Goal: Transaction & Acquisition: Obtain resource

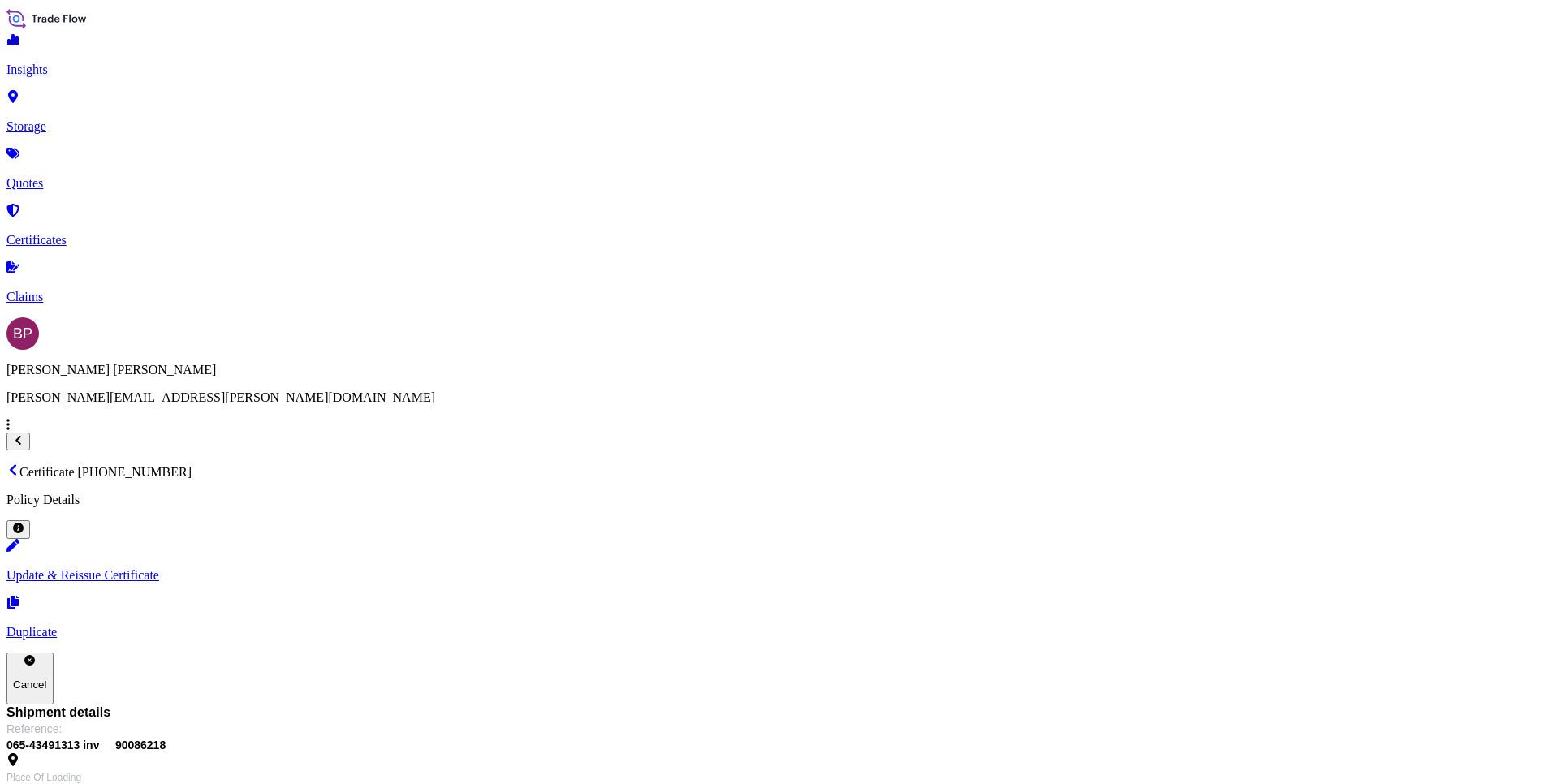
click at [73, 176] on p "Quotes" at bounding box center [774, 183] width 1536 height 14
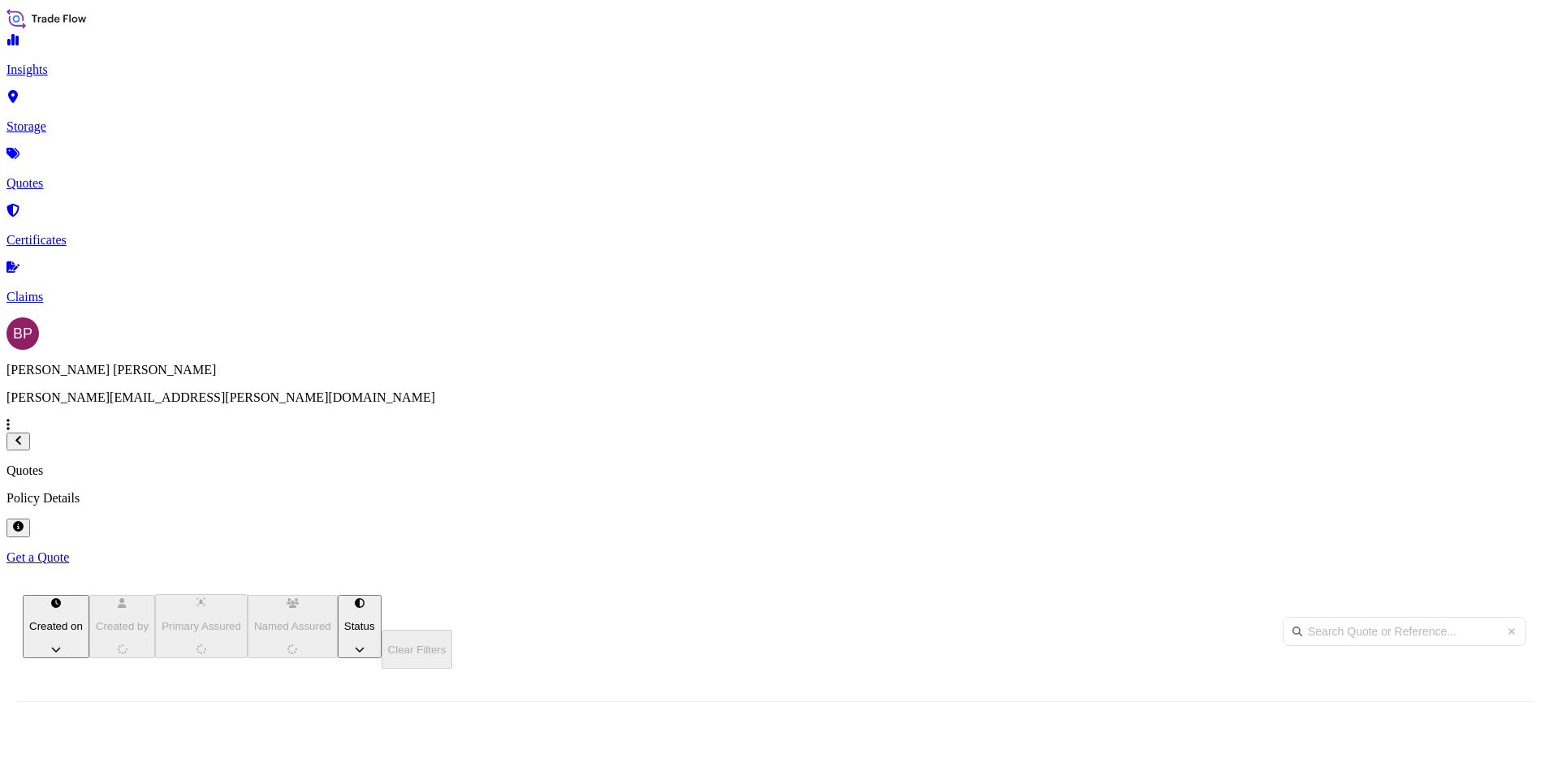
scroll to position [501, 1271]
click at [1468, 550] on p "Get a Quote" at bounding box center [774, 557] width 1536 height 14
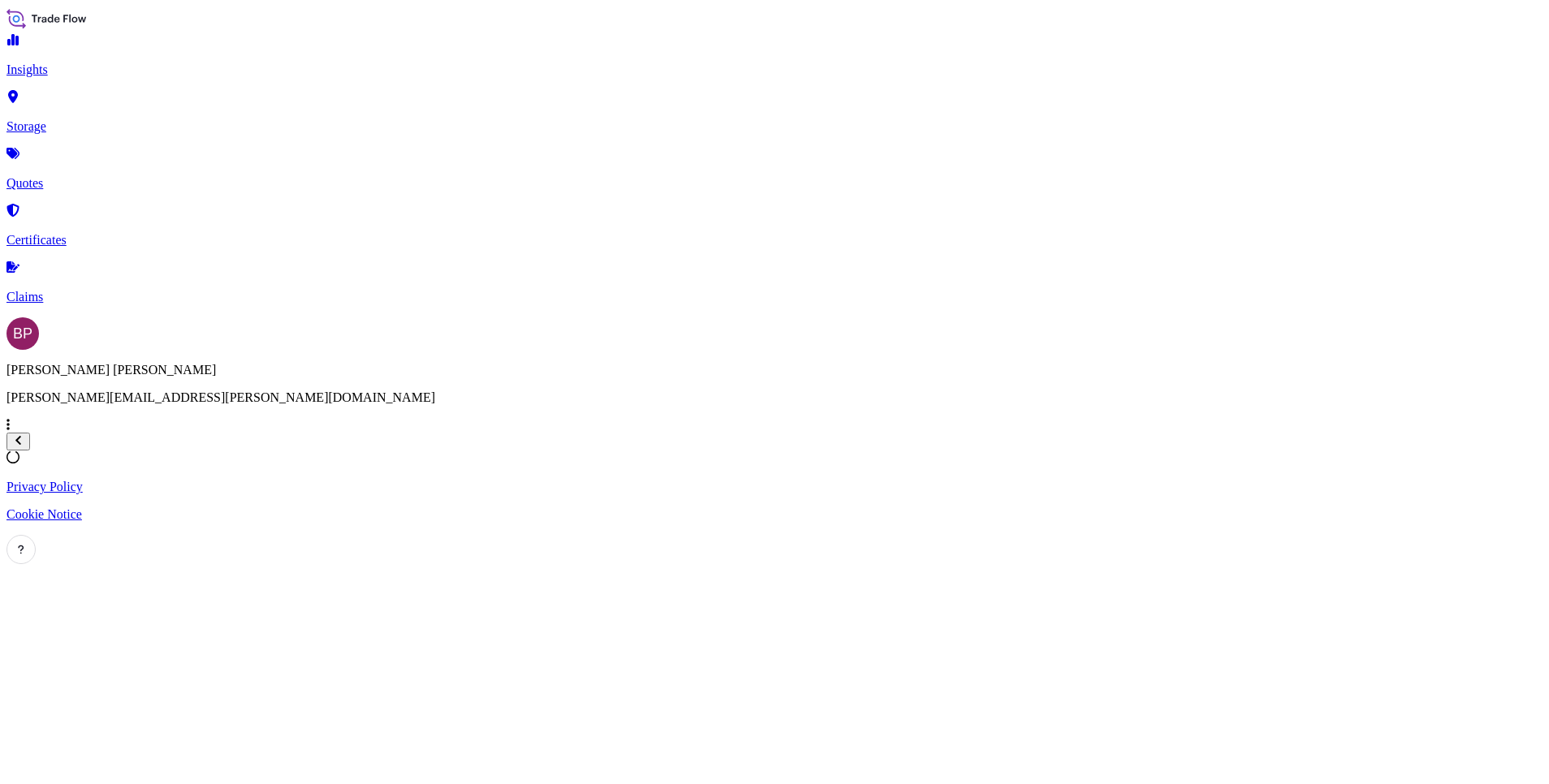
select select "Water"
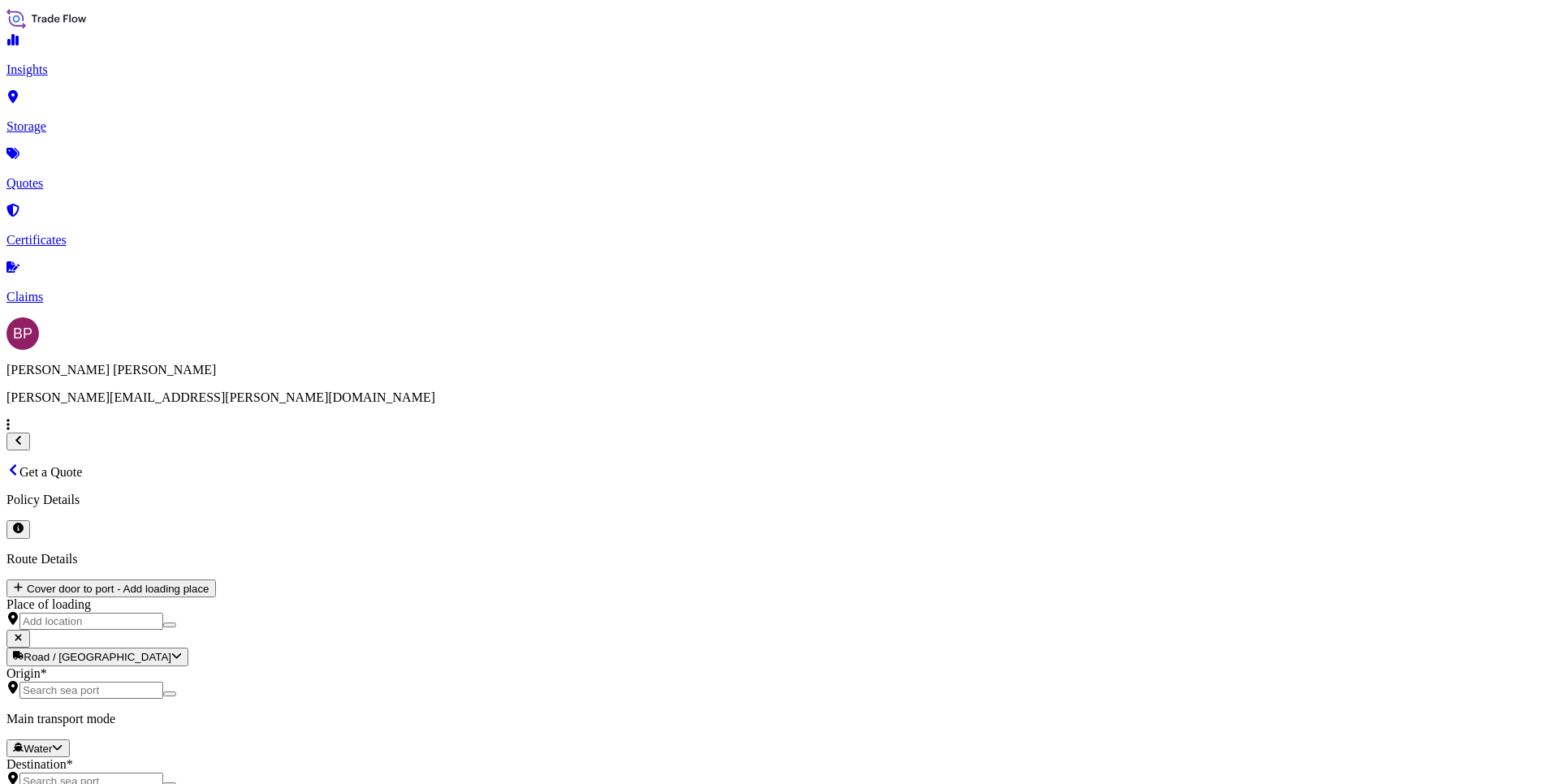
scroll to position [26, 0]
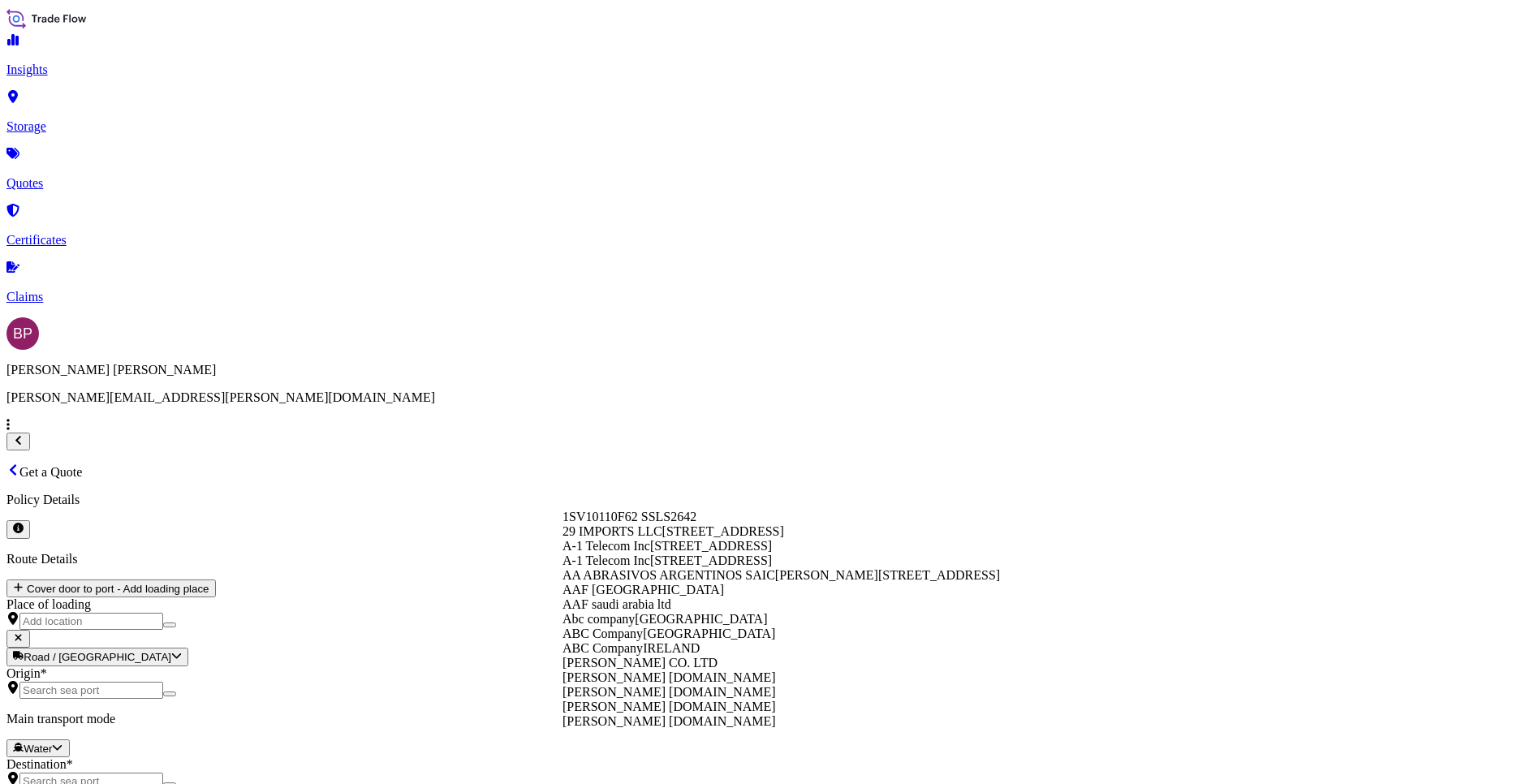
paste input "Delta Marketing Co"
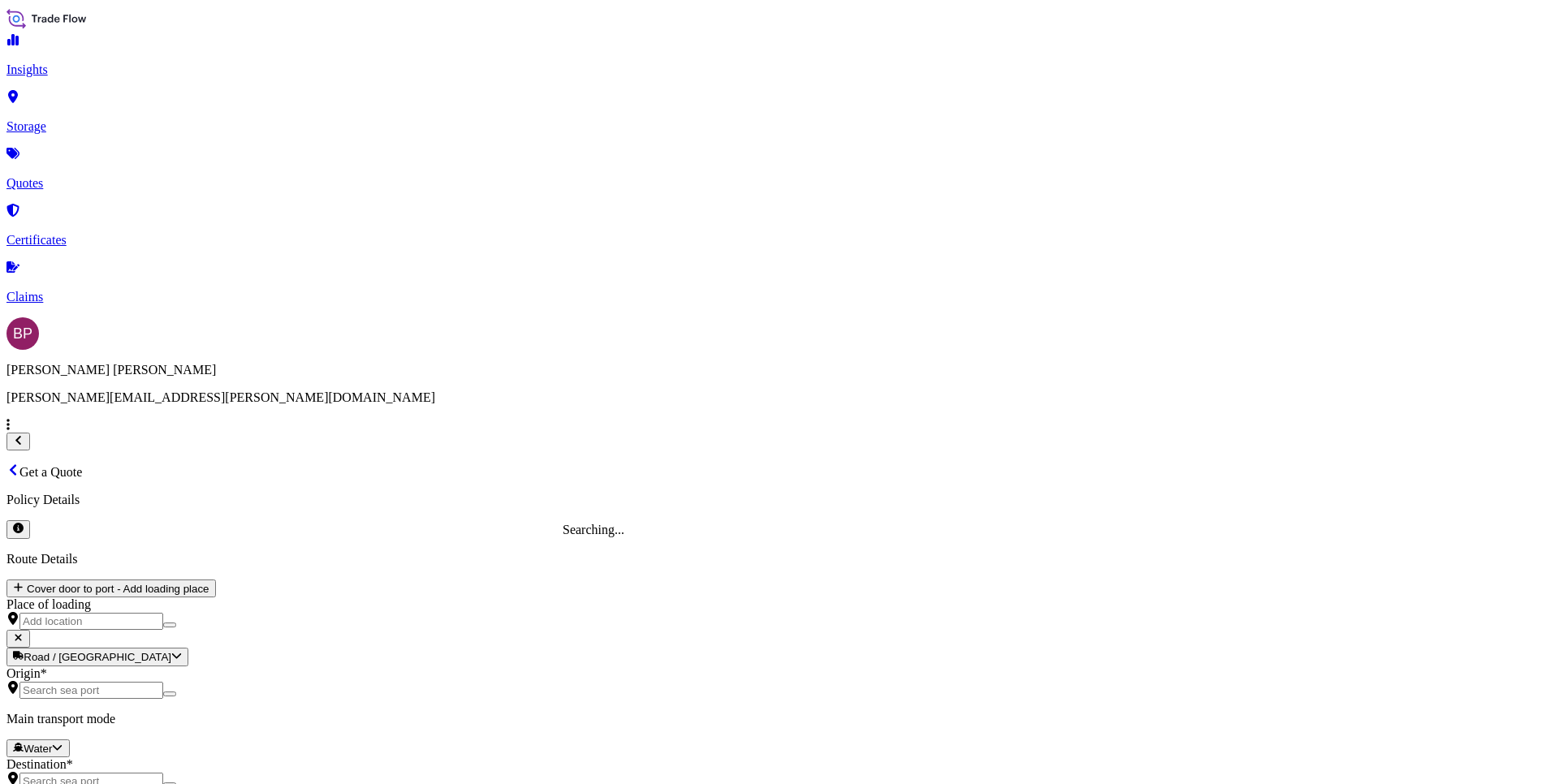
type input "Delta Marketing Co"
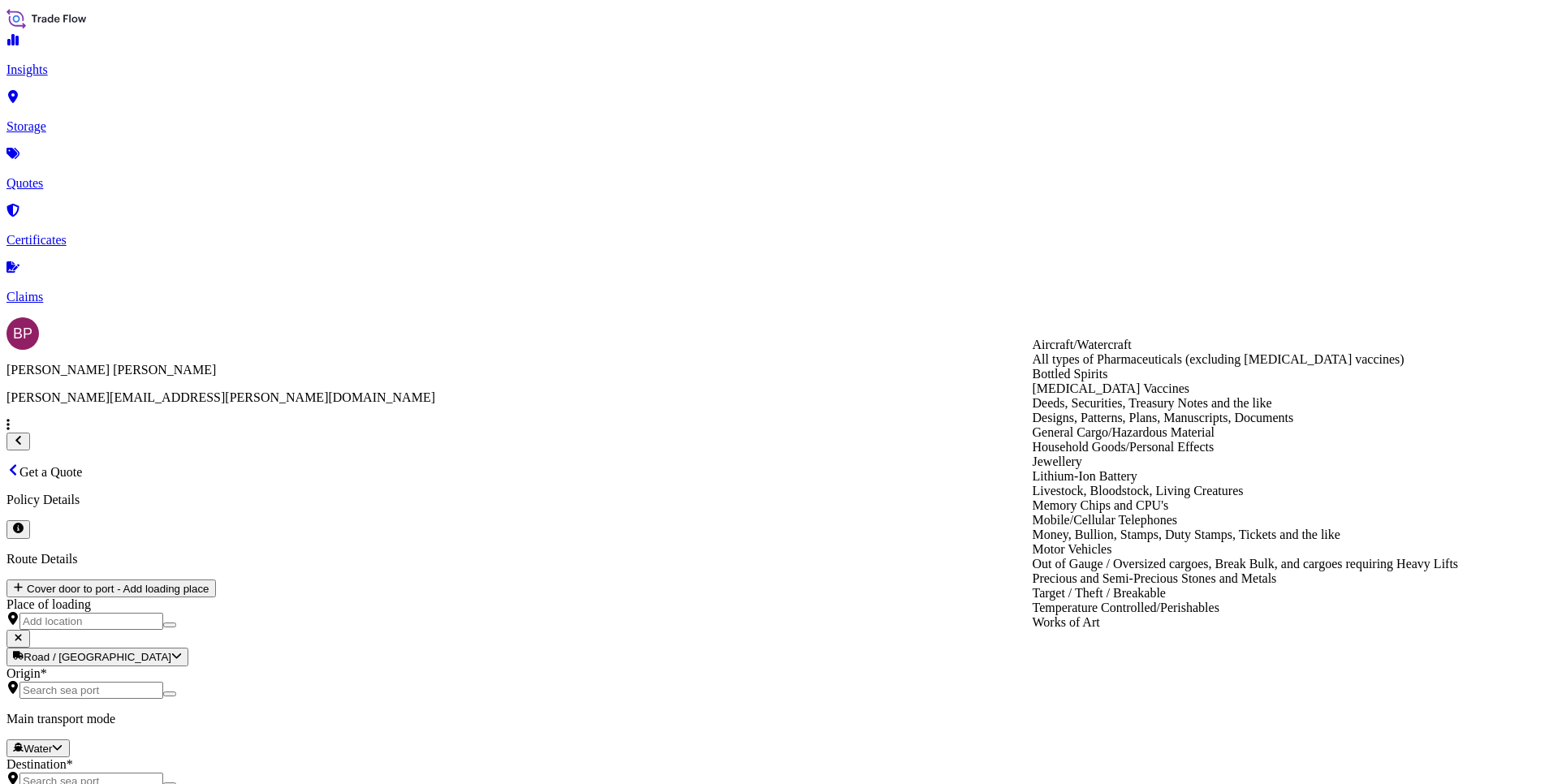
click at [1163, 440] on div "General Cargo/Hazardous Material" at bounding box center [1246, 433] width 427 height 14
type input "General Cargo/Hazardous Material"
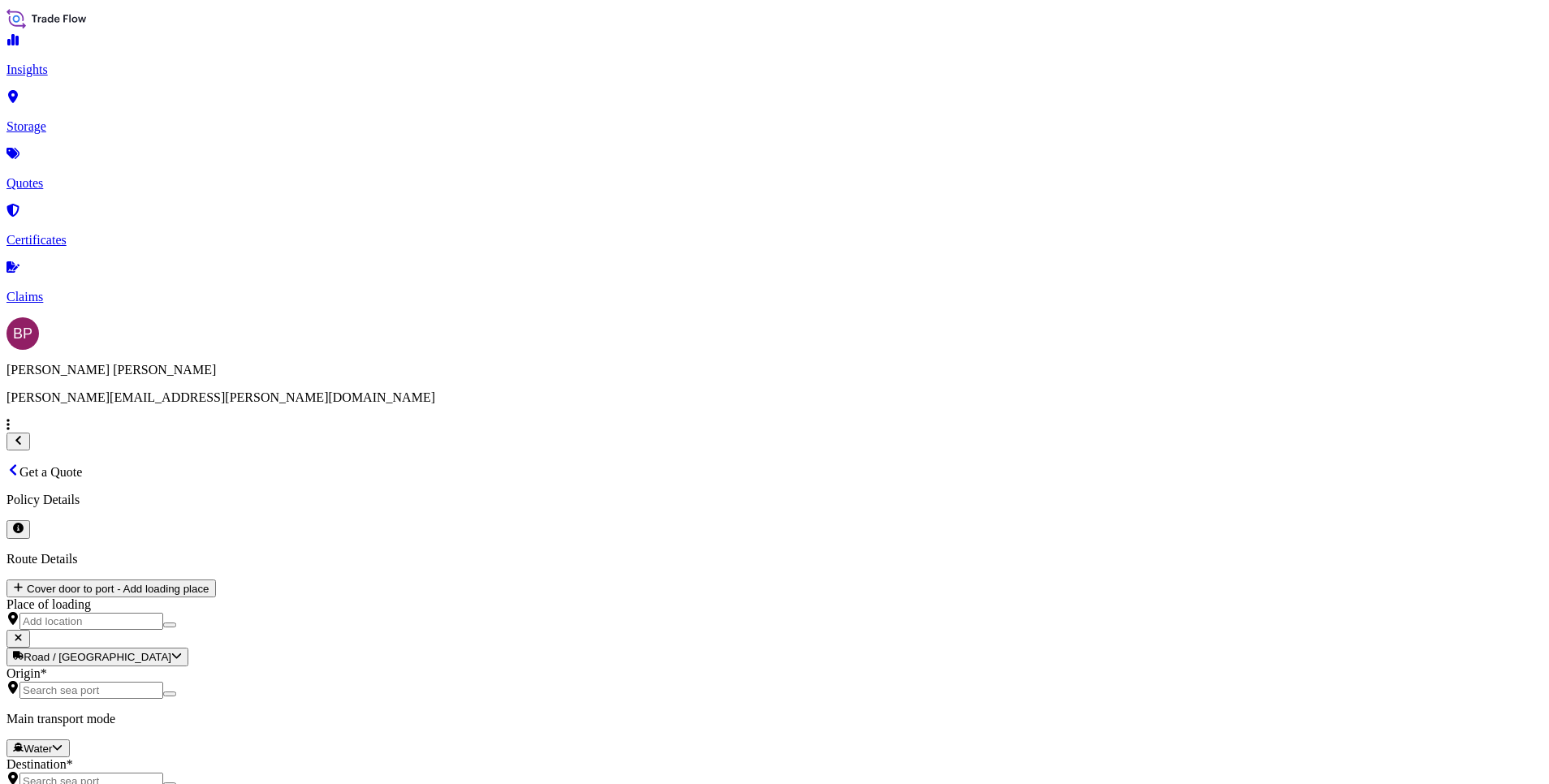
click at [621, 392] on div "MEAI" at bounding box center [650, 385] width 175 height 14
type input "MEAI"
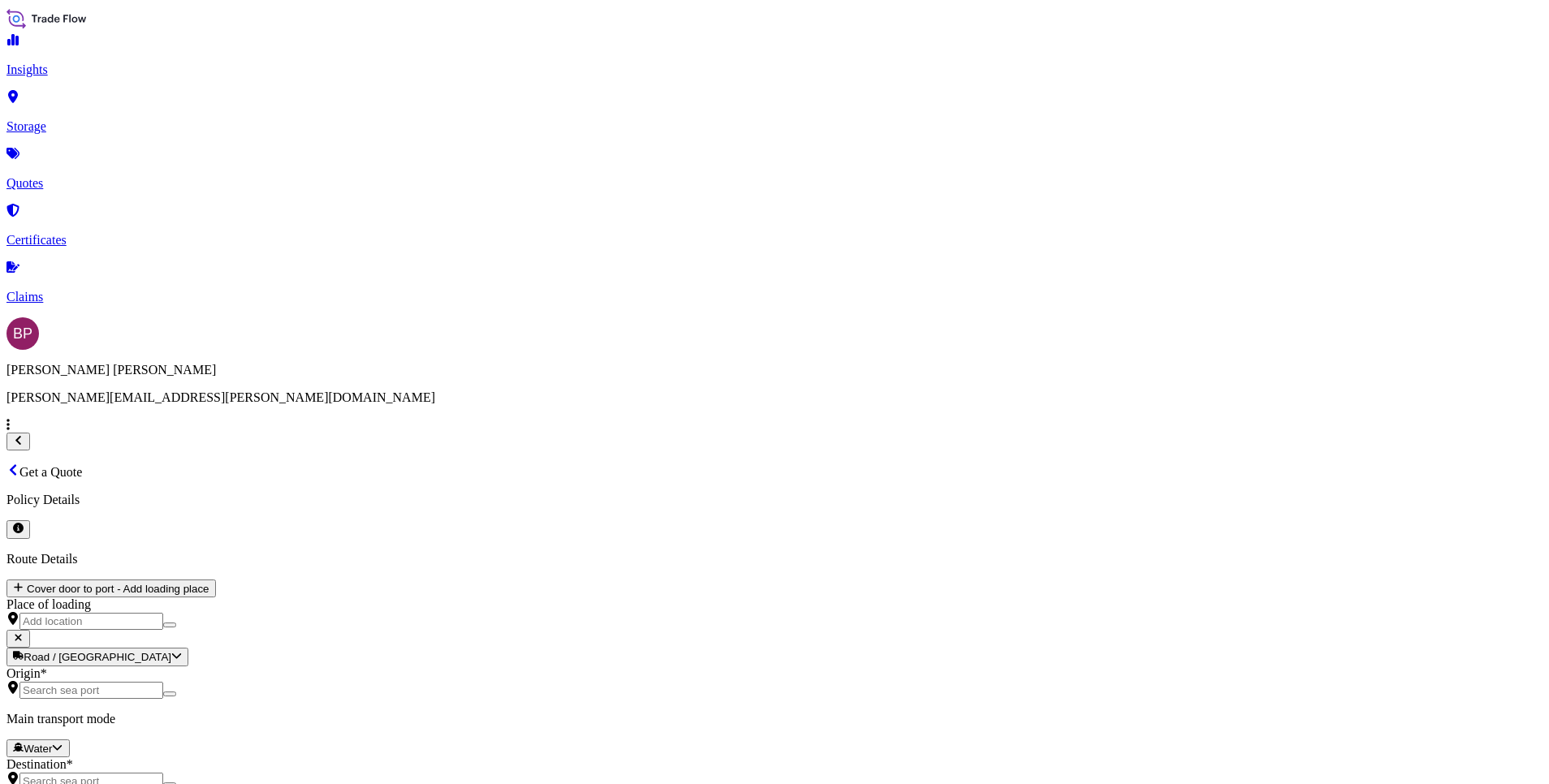
paste textarea "BASE, UNIV, 5395, 8GX, 60 MATTE BLACK & DISPLAY, LED, BSC"
type textarea "BASE, UNIV, 5395, 8GX, 60 MATTE BLACK & DISPLAY, LED, BSC"
click at [1068, 239] on div "﷼ SAR" at bounding box center [1073, 224] width 68 height 31
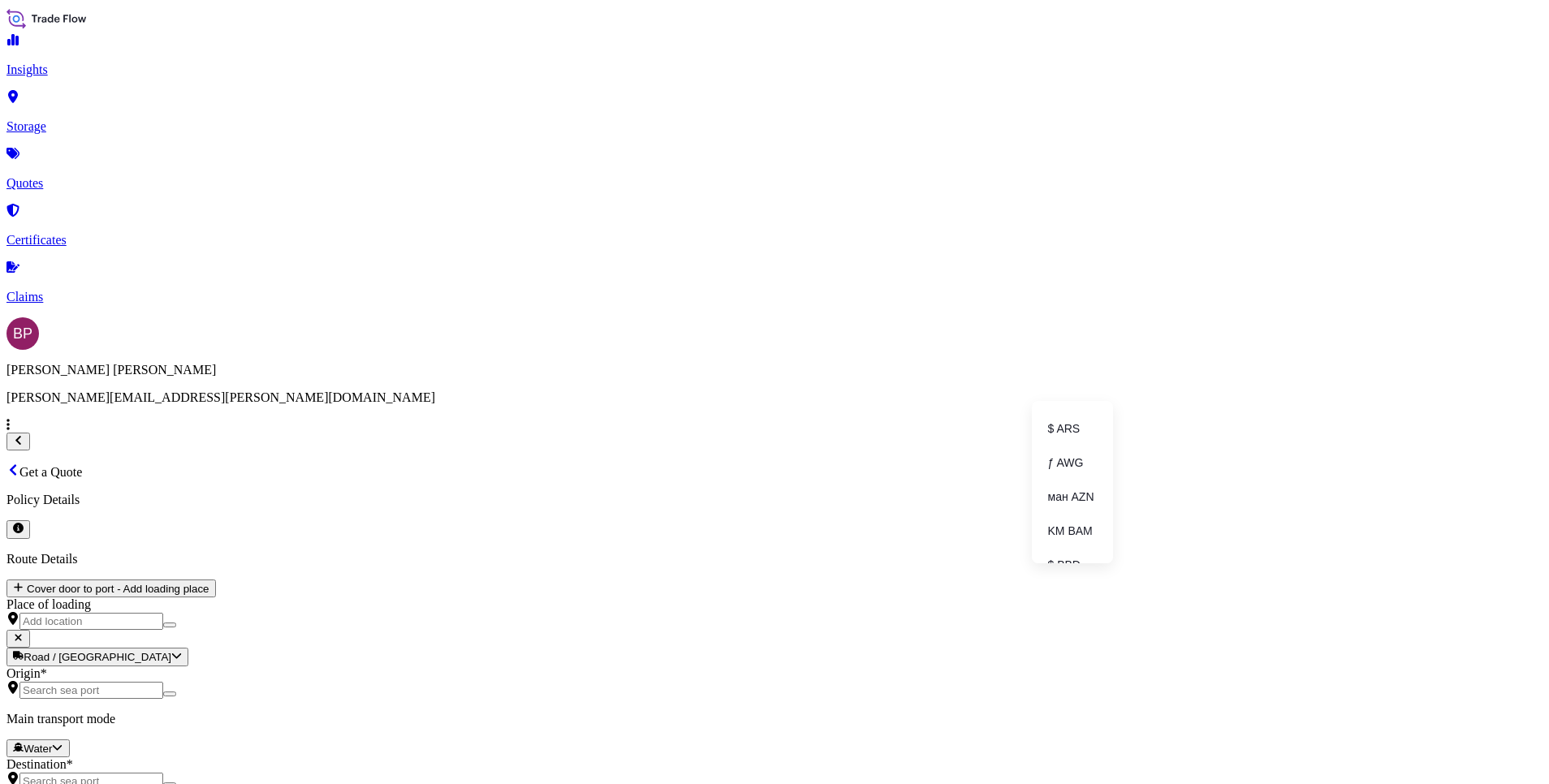
type input "﷼ SAR"
paste input "143330"
type input "143330"
drag, startPoint x: 1025, startPoint y: 560, endPoint x: 537, endPoint y: 489, distance: 493.1
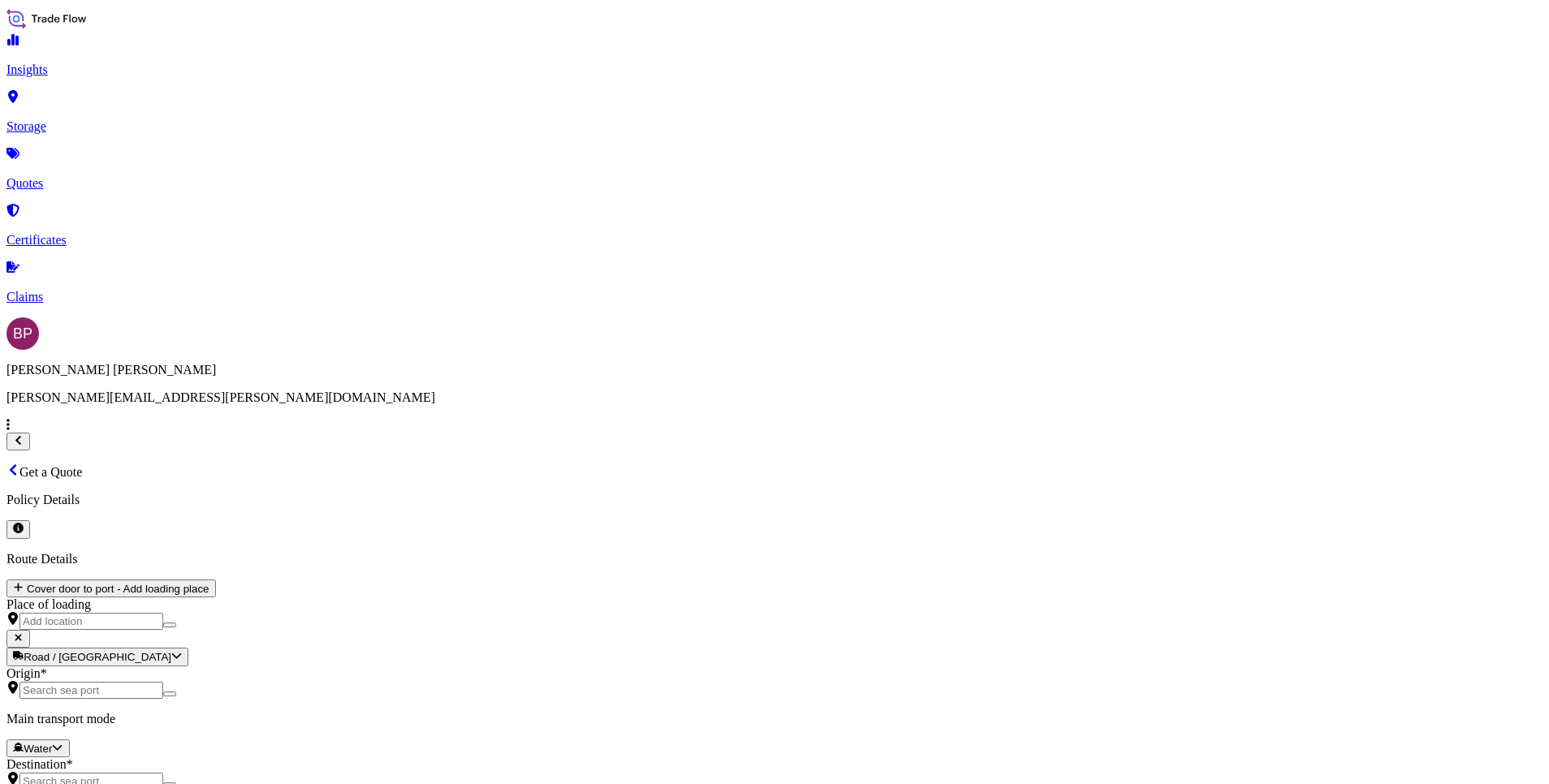
type input "0"
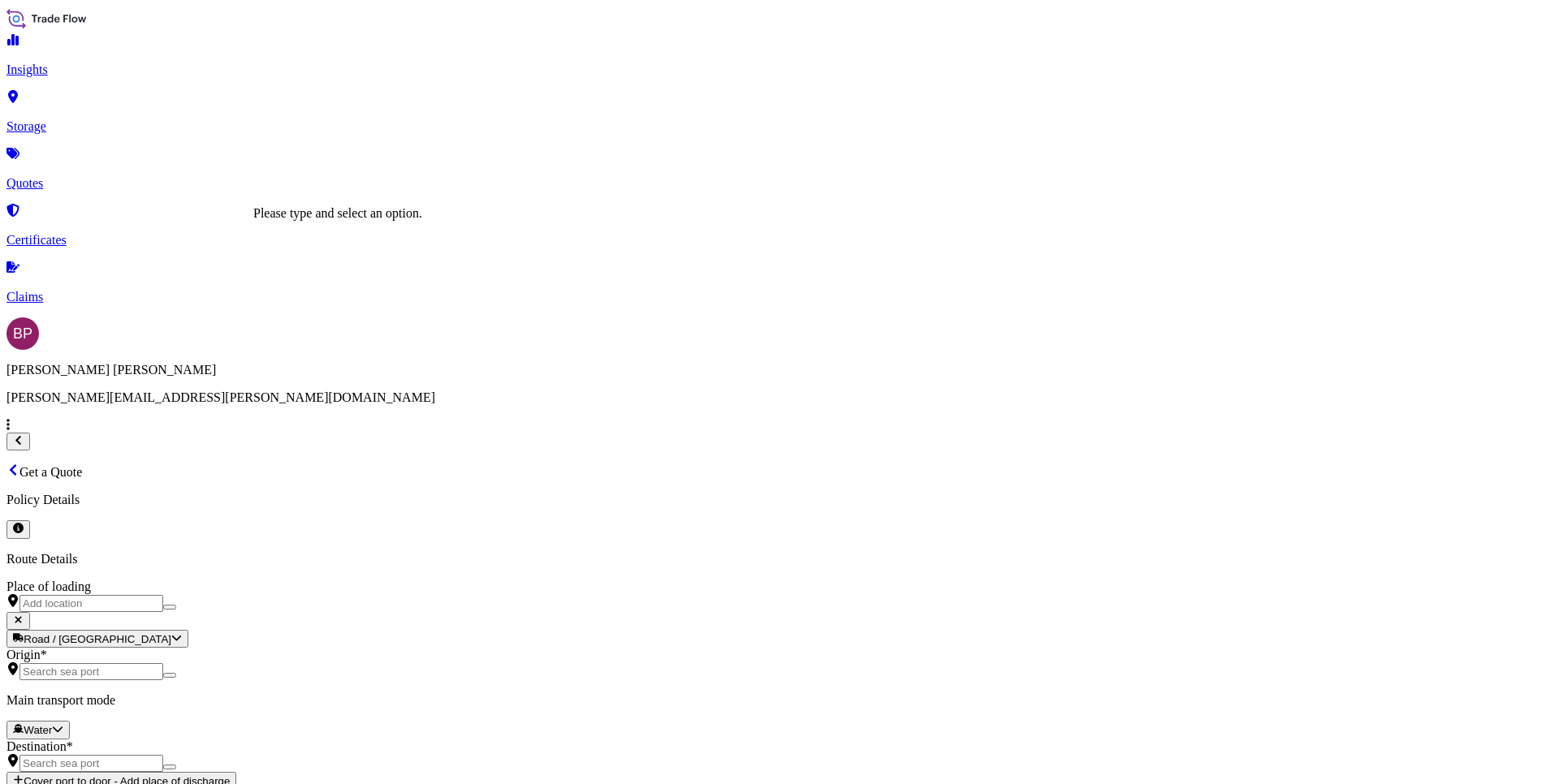
click at [163, 595] on input "Place of loading" at bounding box center [91, 603] width 144 height 17
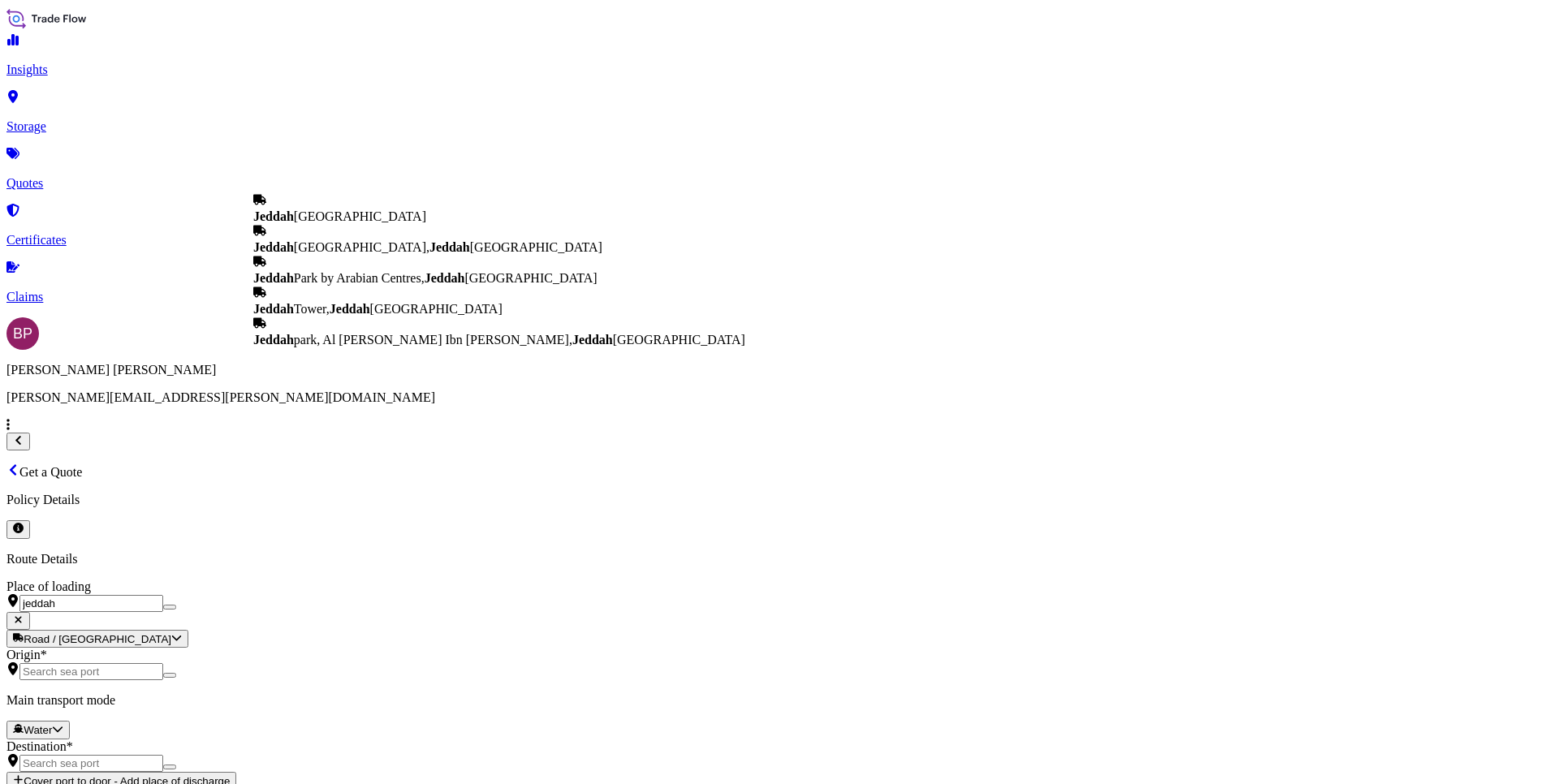
click at [393, 219] on span "Jeddah [GEOGRAPHIC_DATA]" at bounding box center [340, 216] width 173 height 13
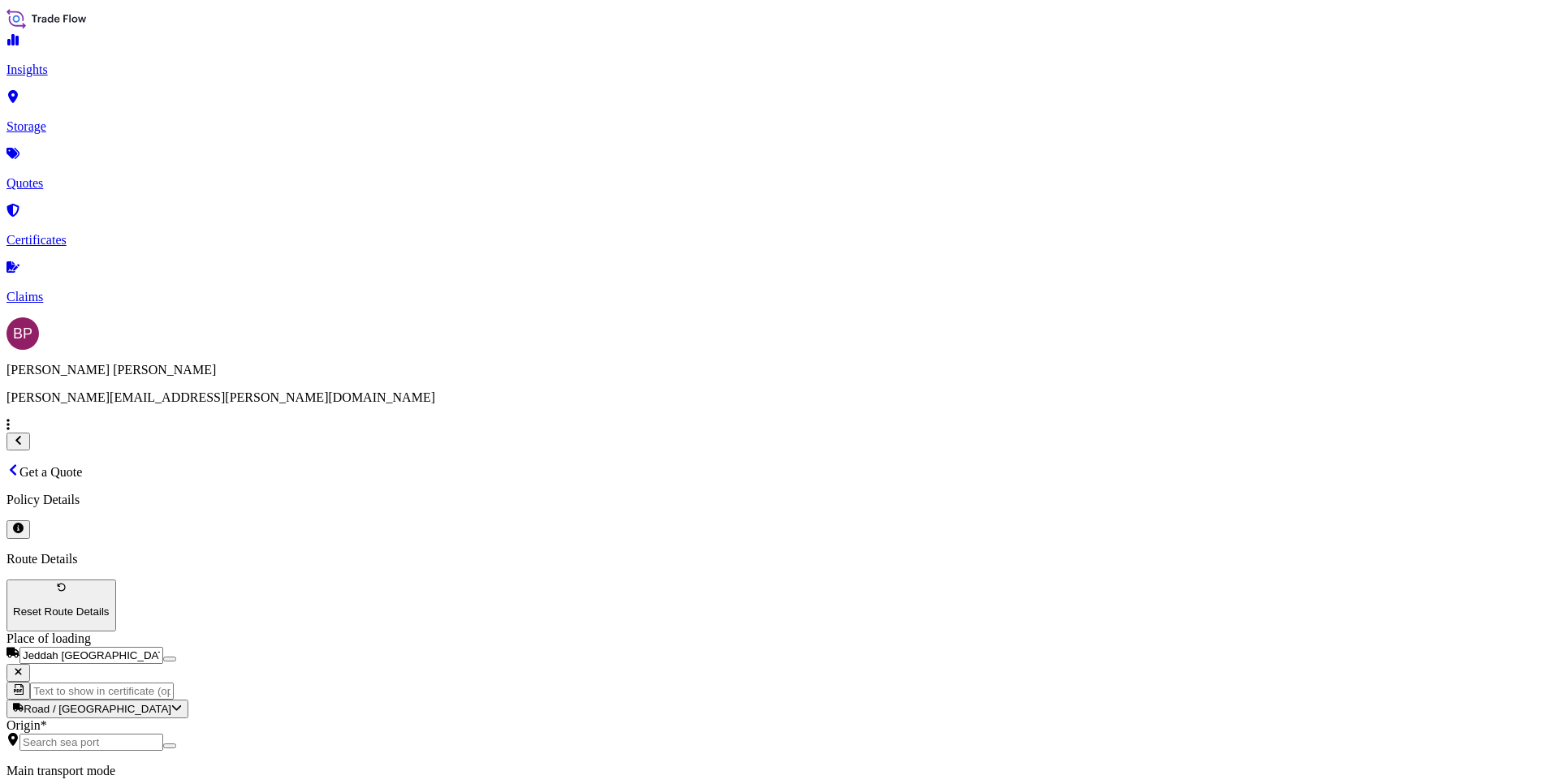
type input "Jeddah [GEOGRAPHIC_DATA]"
click at [163, 733] on input "Origin *" at bounding box center [91, 741] width 144 height 17
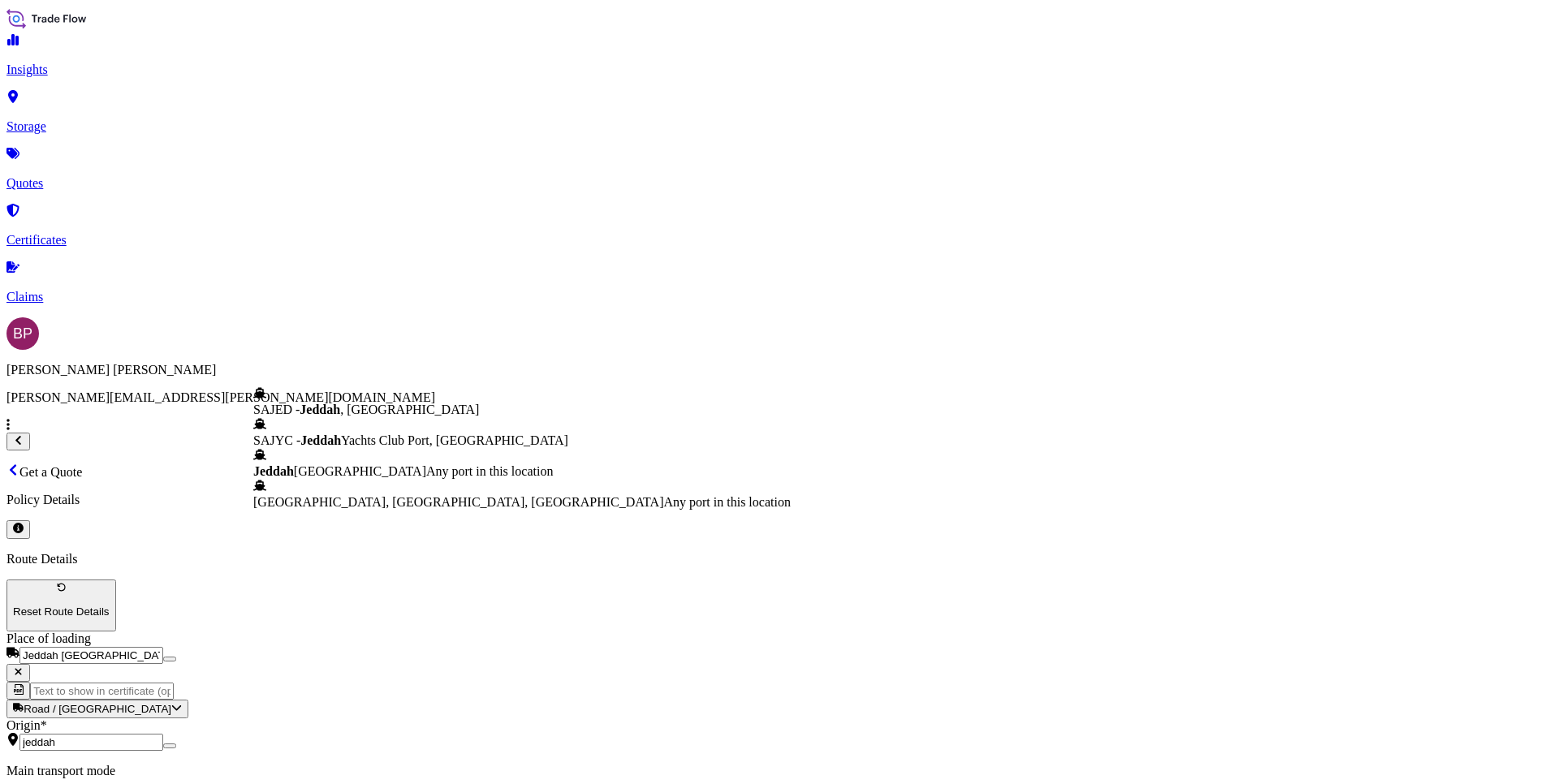
click at [427, 478] on span "Any port in this location" at bounding box center [490, 470] width 127 height 13
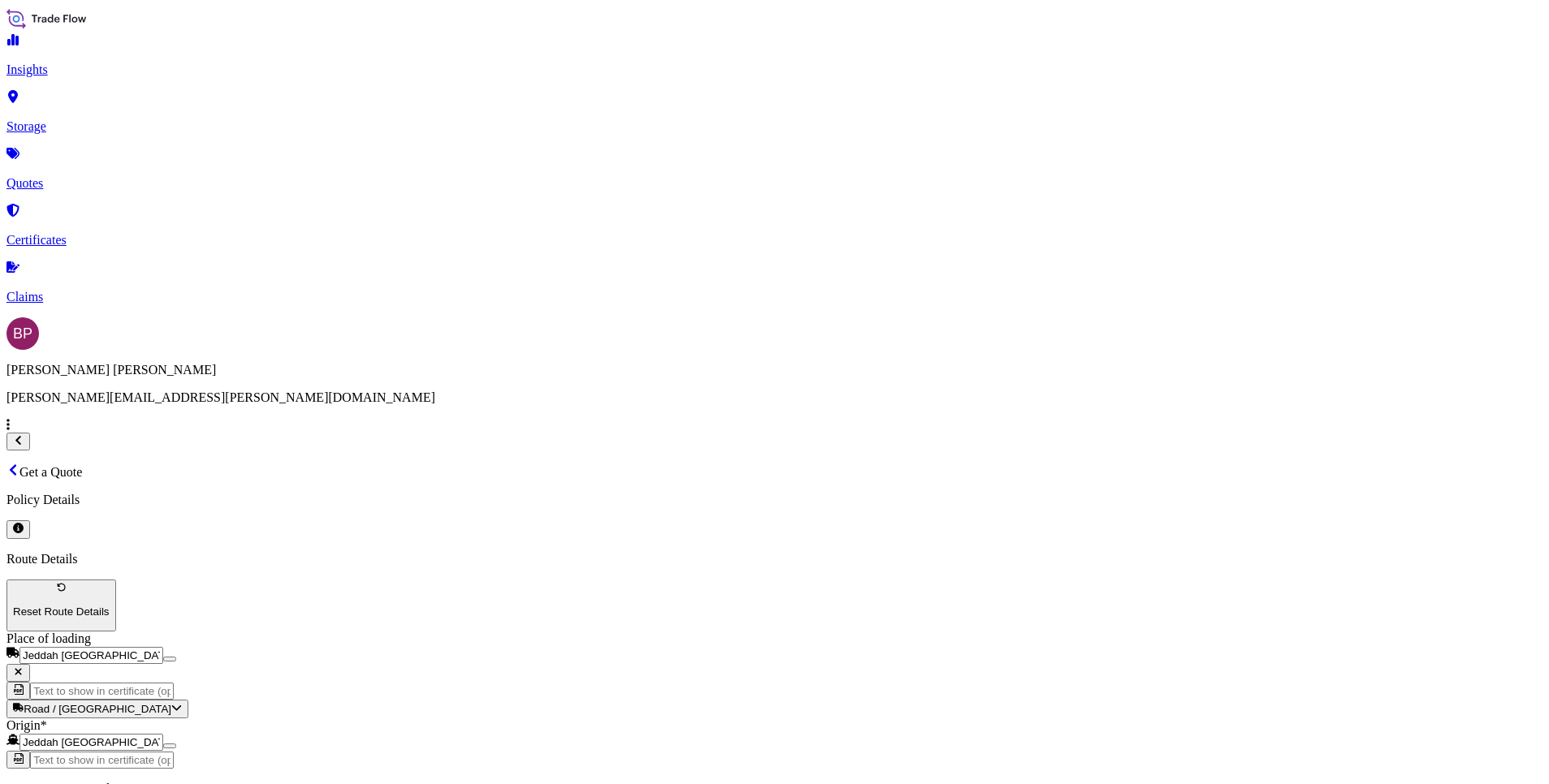
type input "Jeddah [GEOGRAPHIC_DATA]"
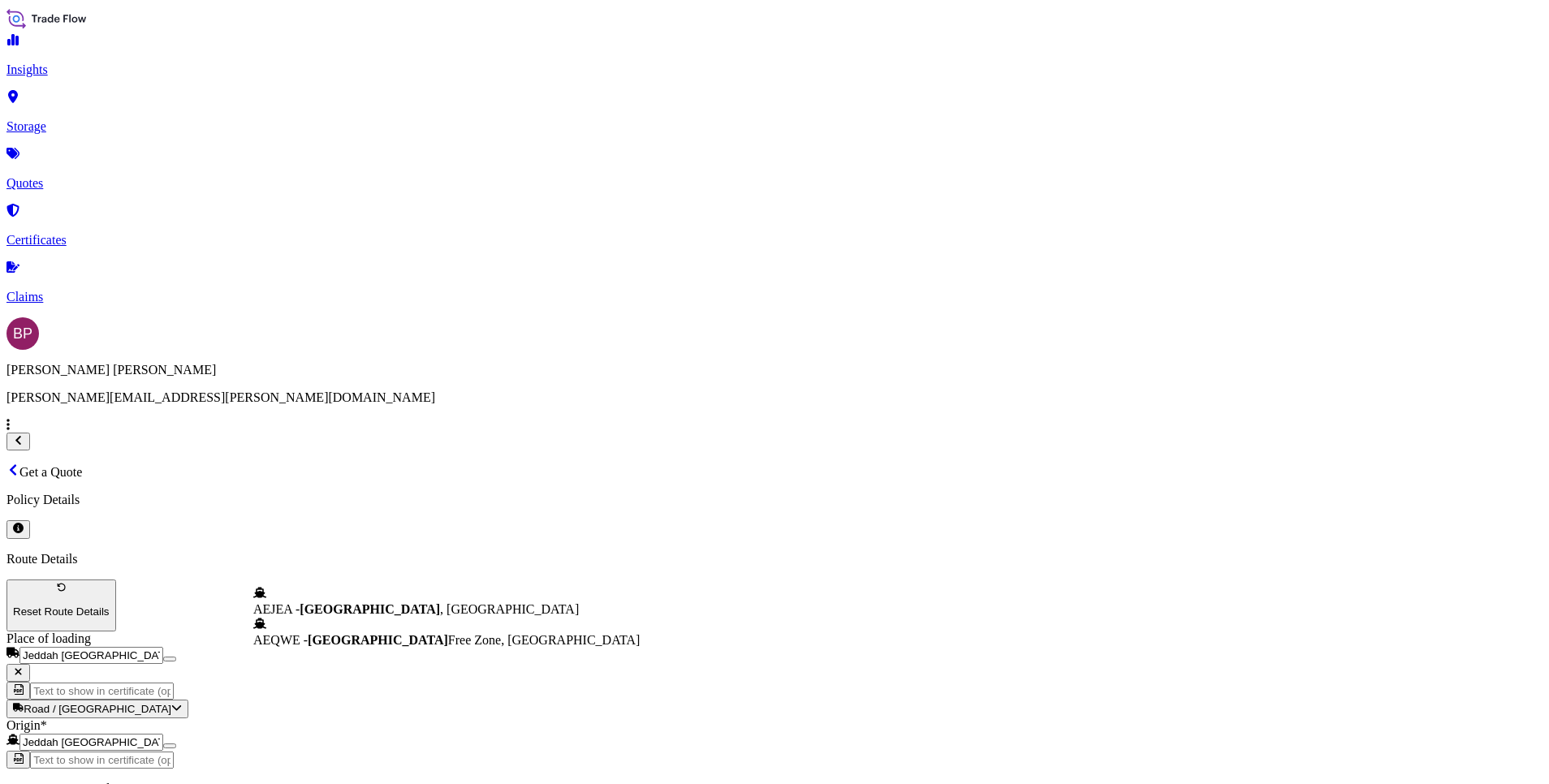
click at [409, 609] on span "AEJEA - [GEOGRAPHIC_DATA] , [GEOGRAPHIC_DATA]" at bounding box center [416, 608] width 326 height 13
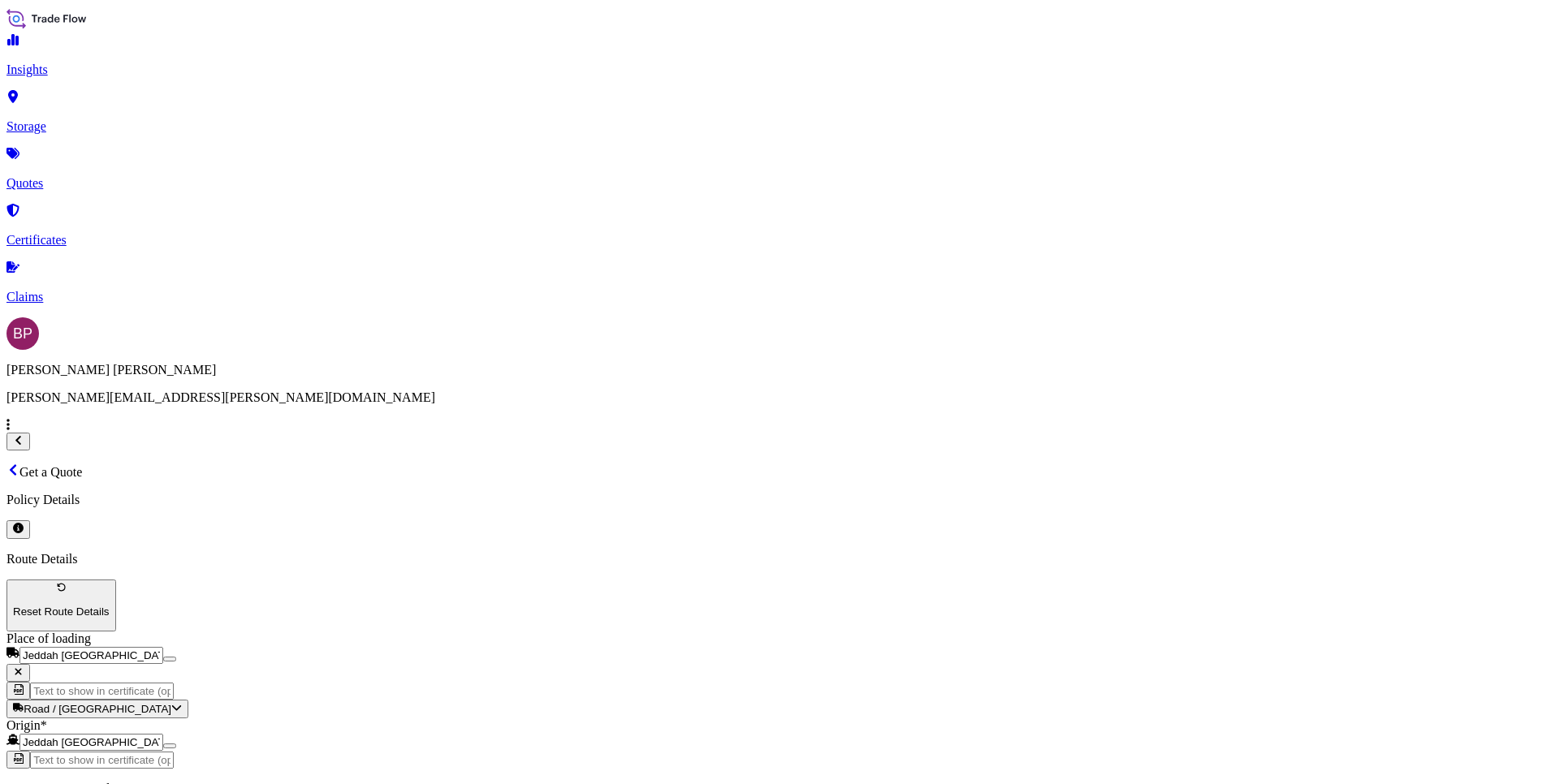
type input "AEJEA - [GEOGRAPHIC_DATA], [GEOGRAPHIC_DATA]"
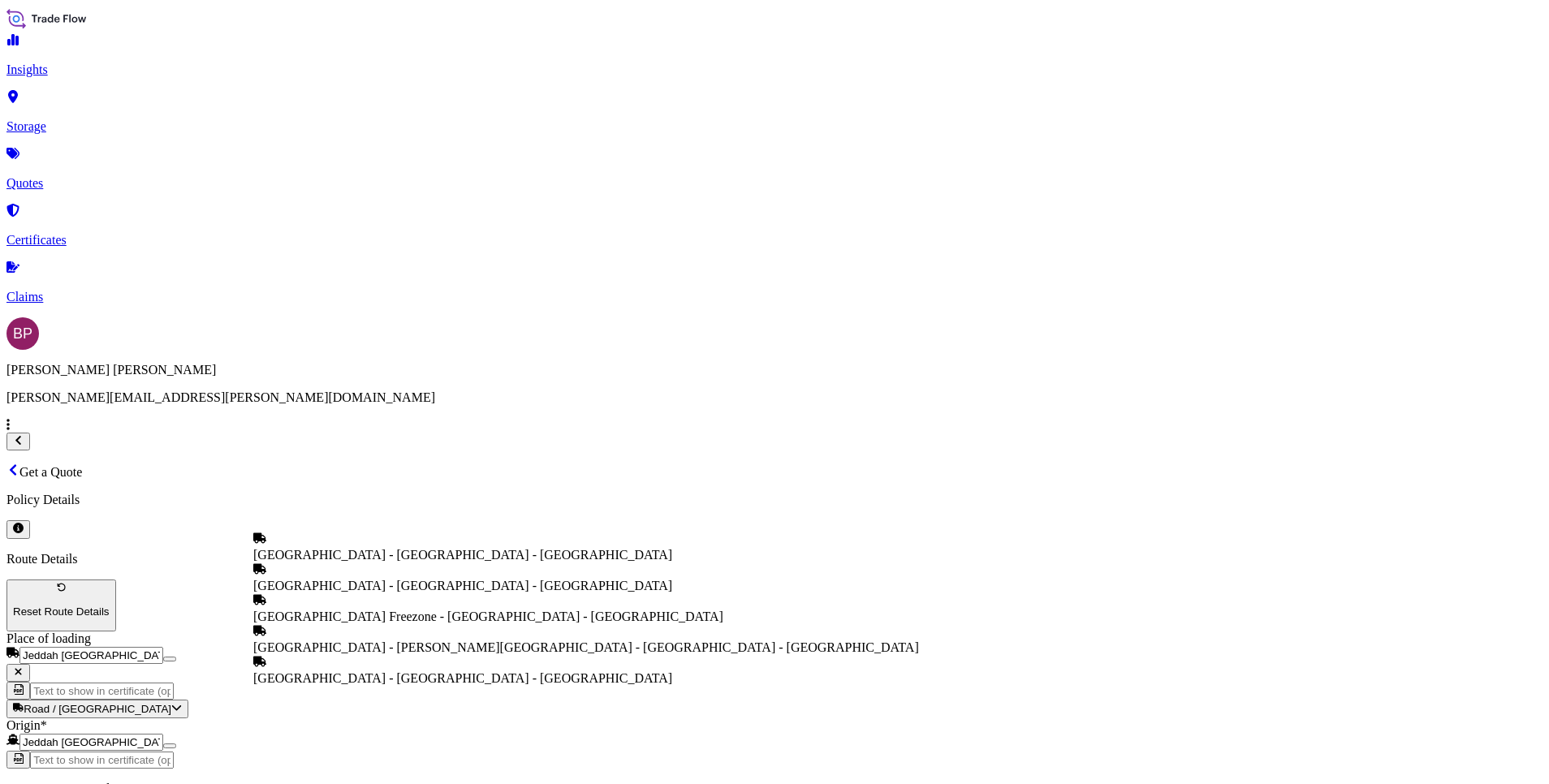
click at [414, 548] on span "[GEOGRAPHIC_DATA] - [GEOGRAPHIC_DATA] - [GEOGRAPHIC_DATA]" at bounding box center [462, 554] width 418 height 13
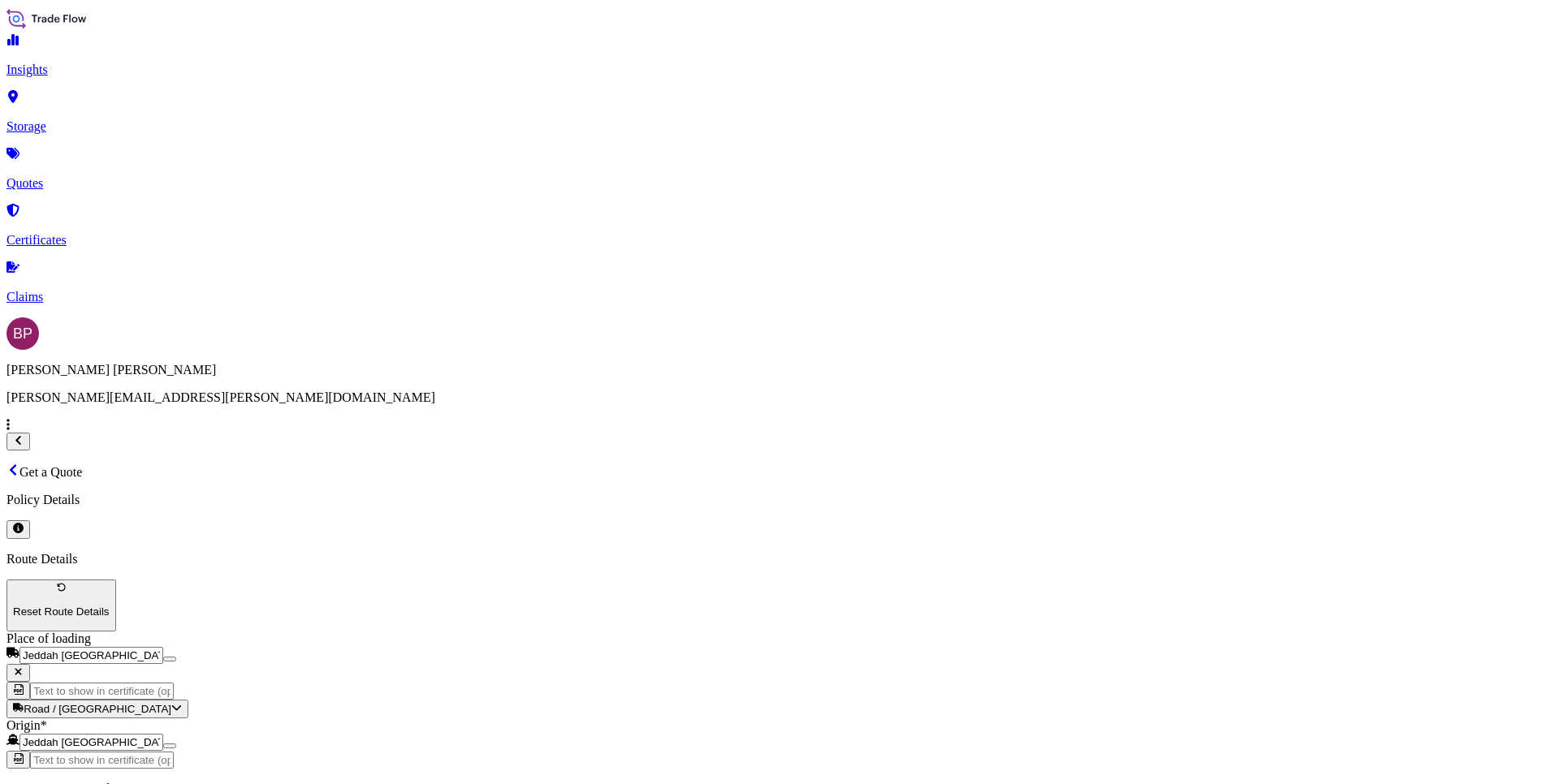
type input "[GEOGRAPHIC_DATA] - [GEOGRAPHIC_DATA] - [GEOGRAPHIC_DATA]"
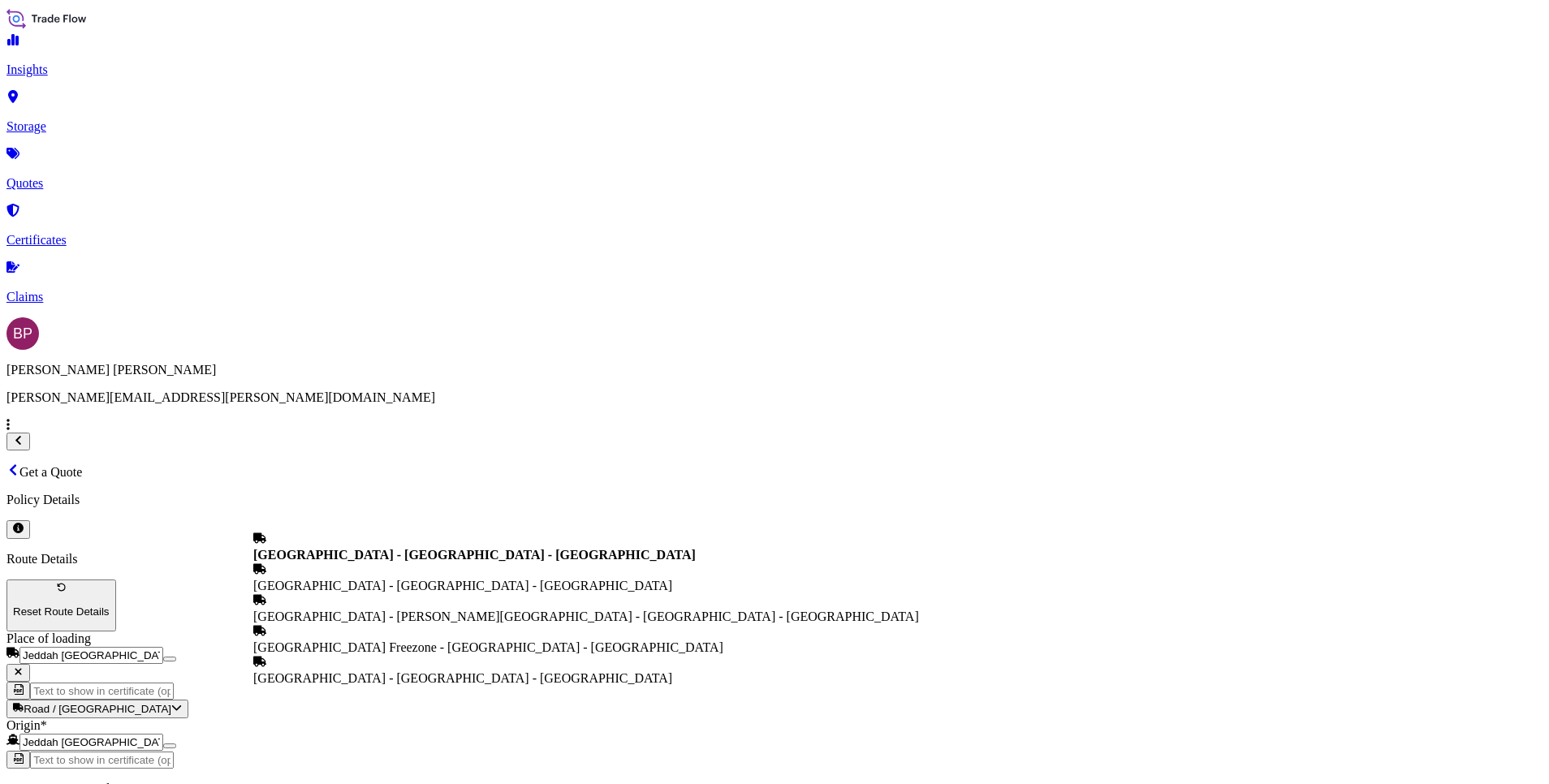
click at [403, 548] on b "[GEOGRAPHIC_DATA] - [GEOGRAPHIC_DATA] - [GEOGRAPHIC_DATA]" at bounding box center [475, 554] width 443 height 13
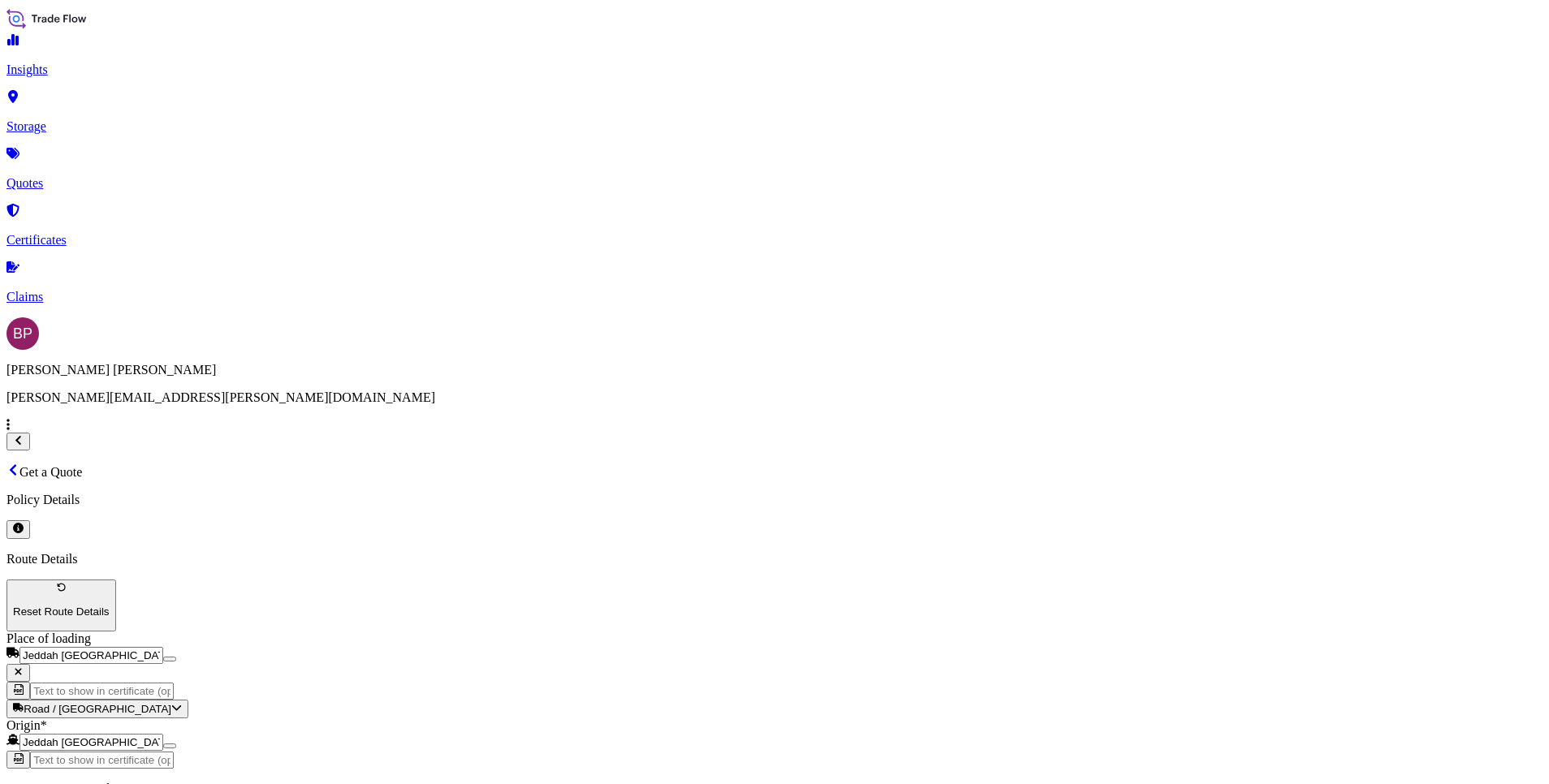
click at [642, 434] on div "2" at bounding box center [635, 442] width 13 height 14
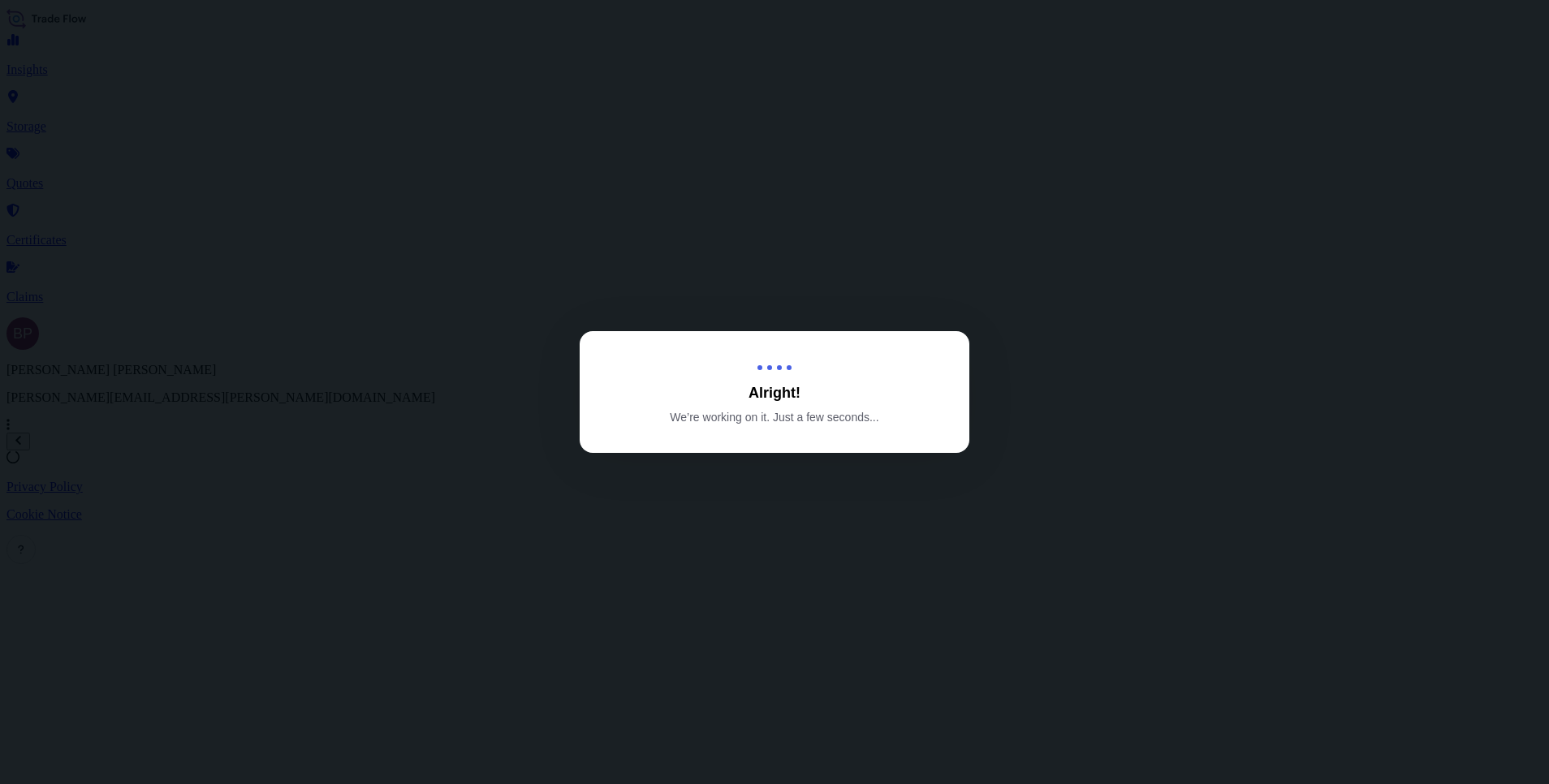
select select "Road / [GEOGRAPHIC_DATA]"
select select "Water"
select select "Road / [GEOGRAPHIC_DATA]"
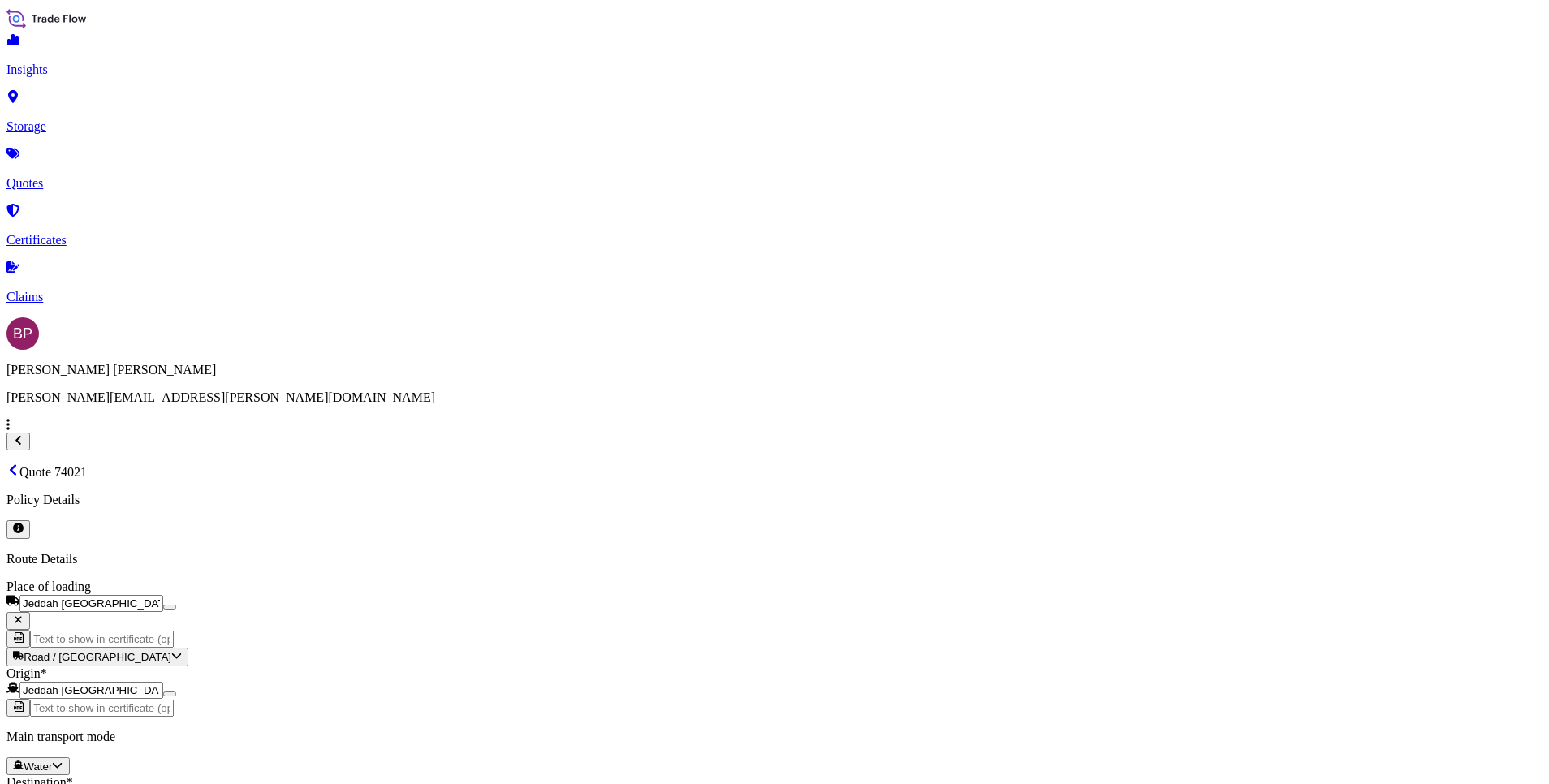
scroll to position [2489, 0]
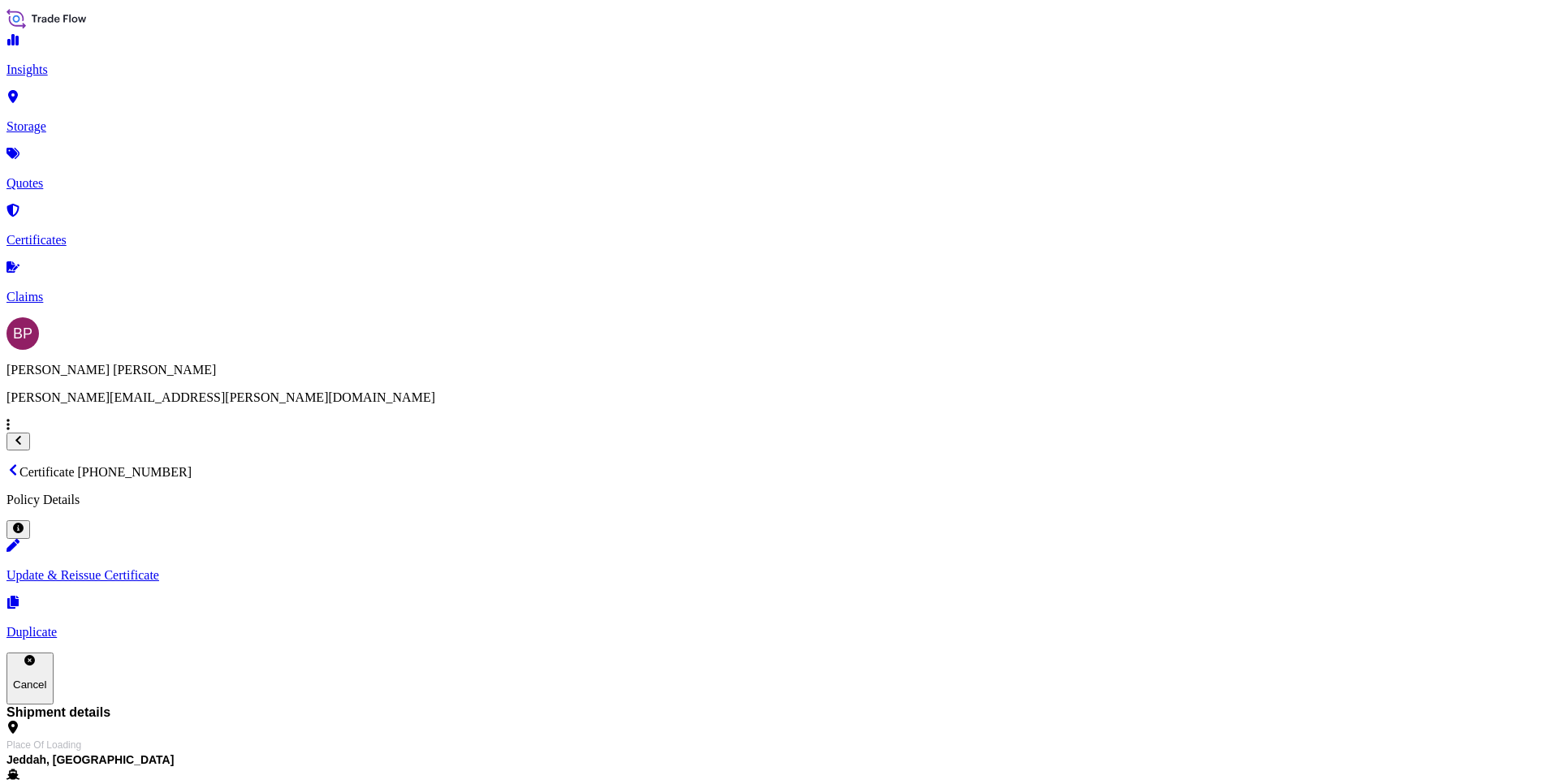
drag, startPoint x: 1452, startPoint y: 509, endPoint x: 1480, endPoint y: 507, distance: 28.1
copy span "$ 15 . 00"
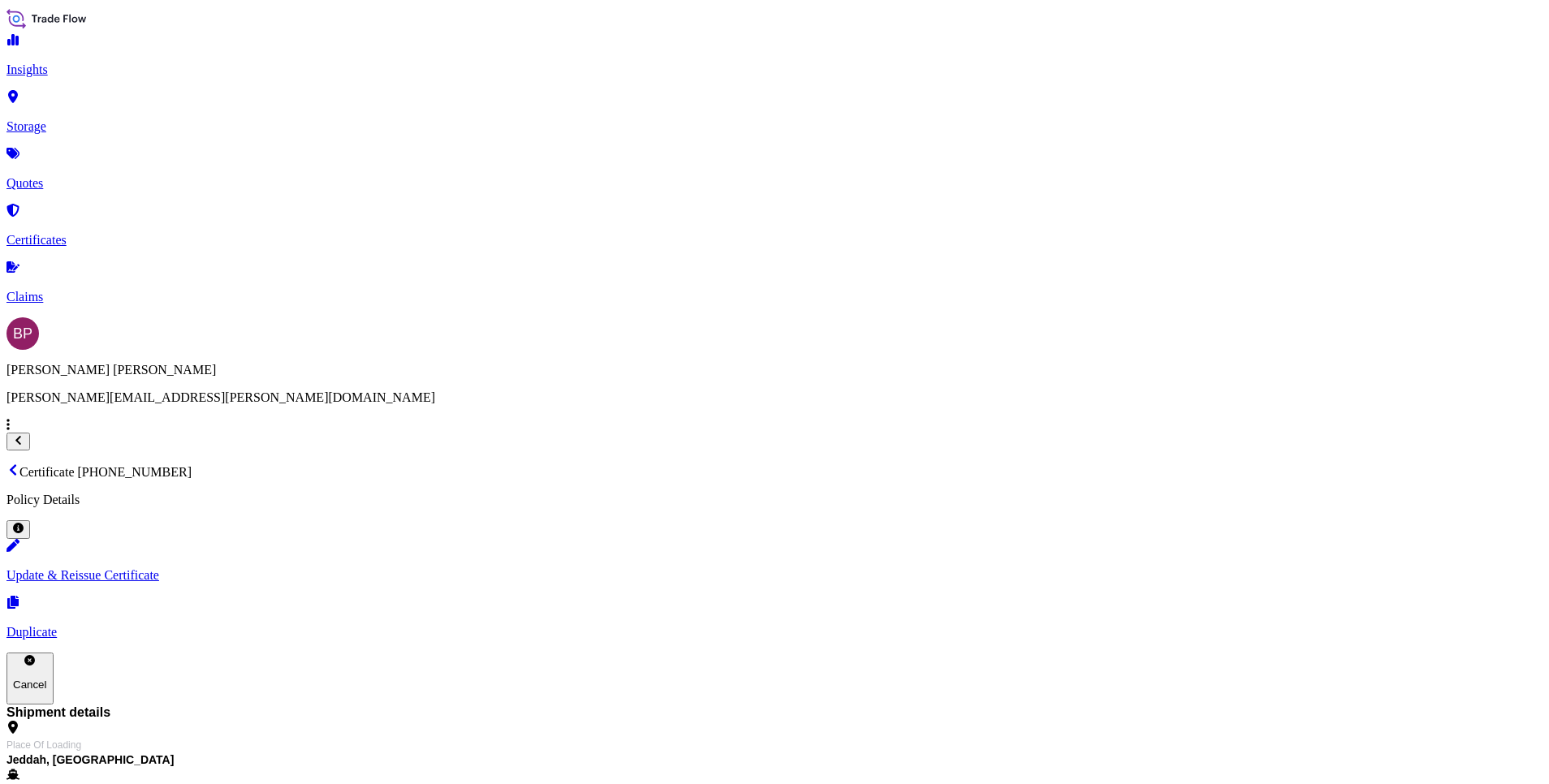
click at [82, 176] on p "Quotes" at bounding box center [774, 183] width 1536 height 14
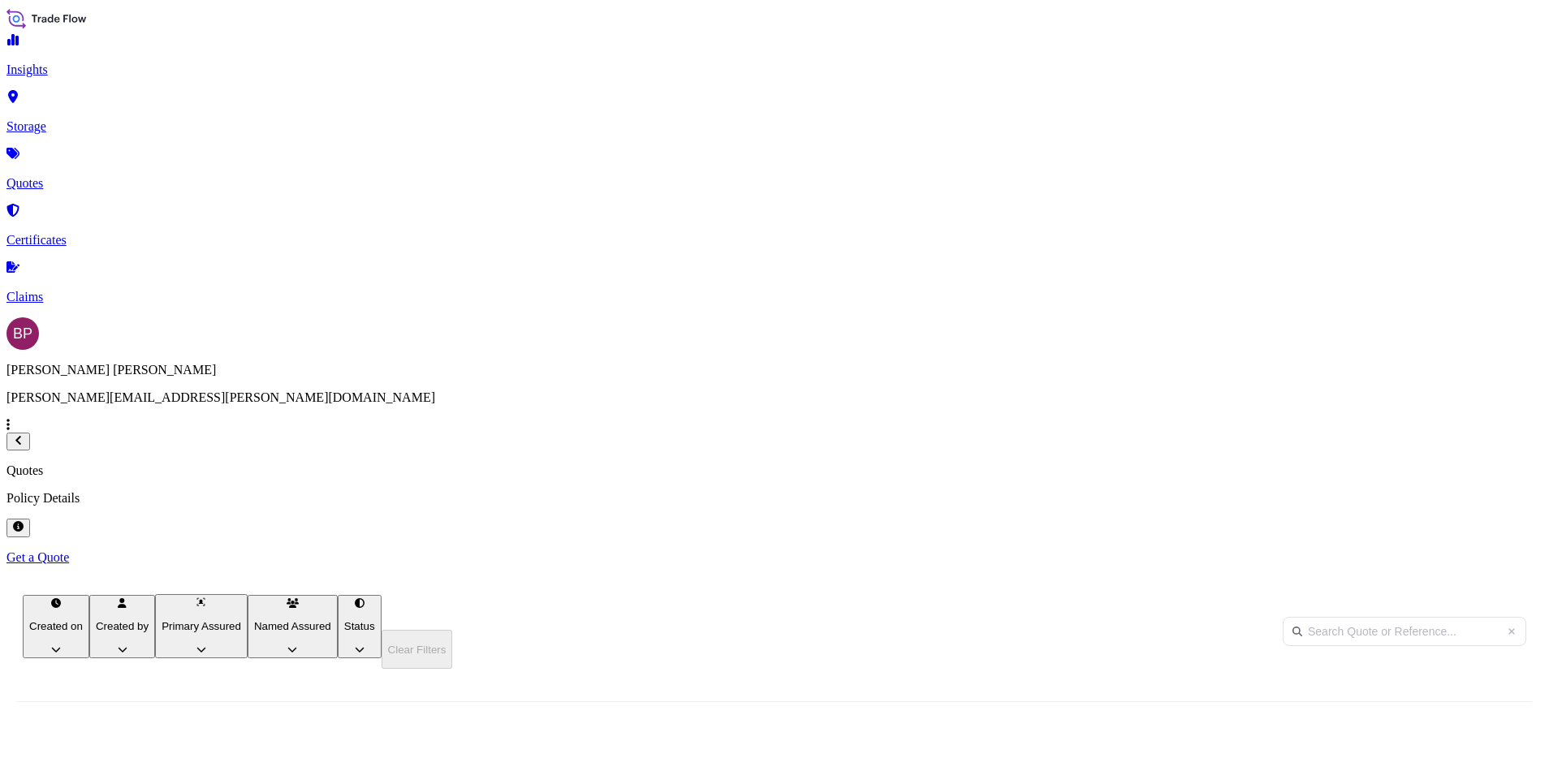
scroll to position [501, 1271]
click at [1467, 550] on p "Get a Quote" at bounding box center [774, 557] width 1536 height 14
select select "Water"
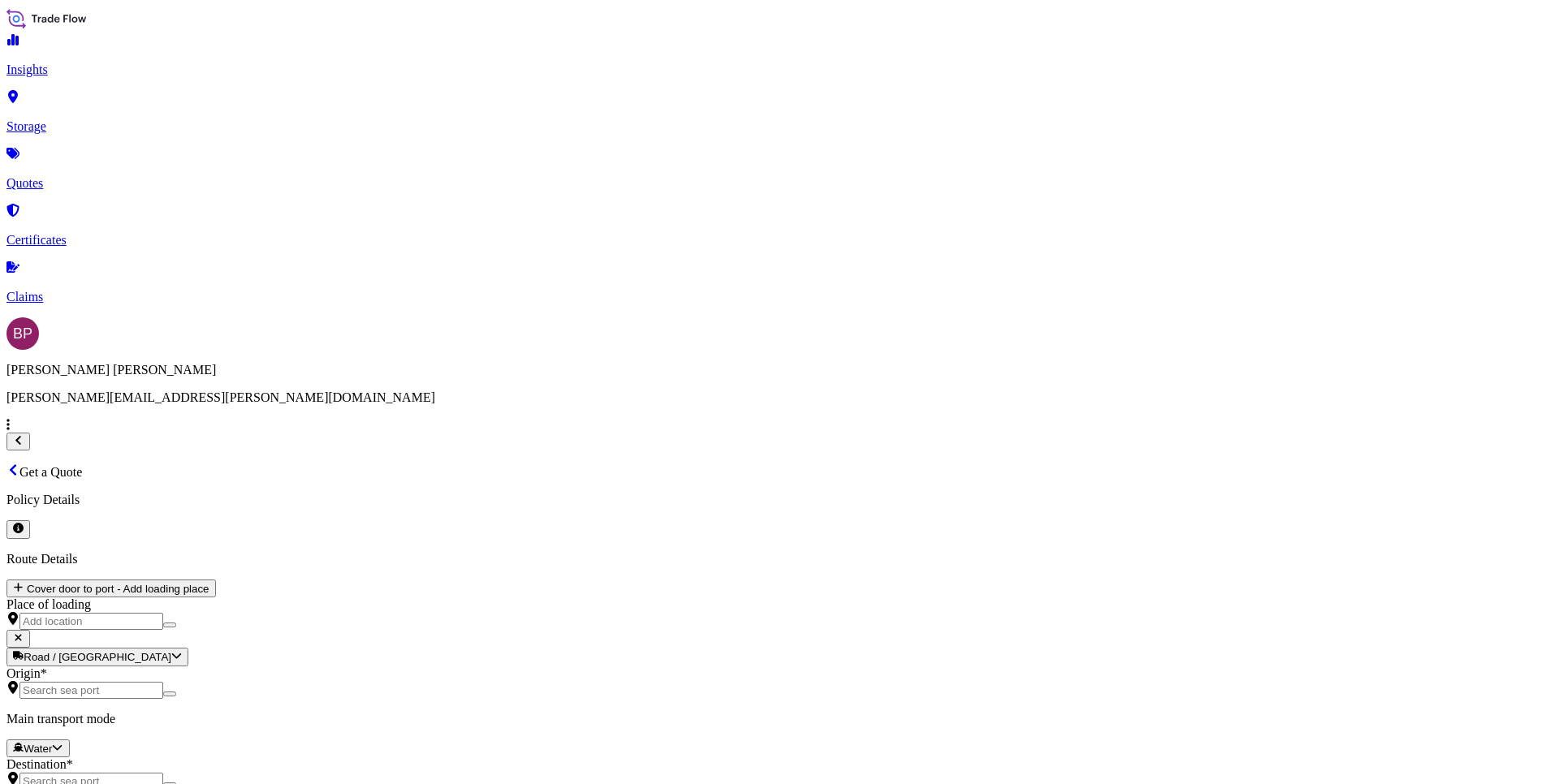
scroll to position [26, 0]
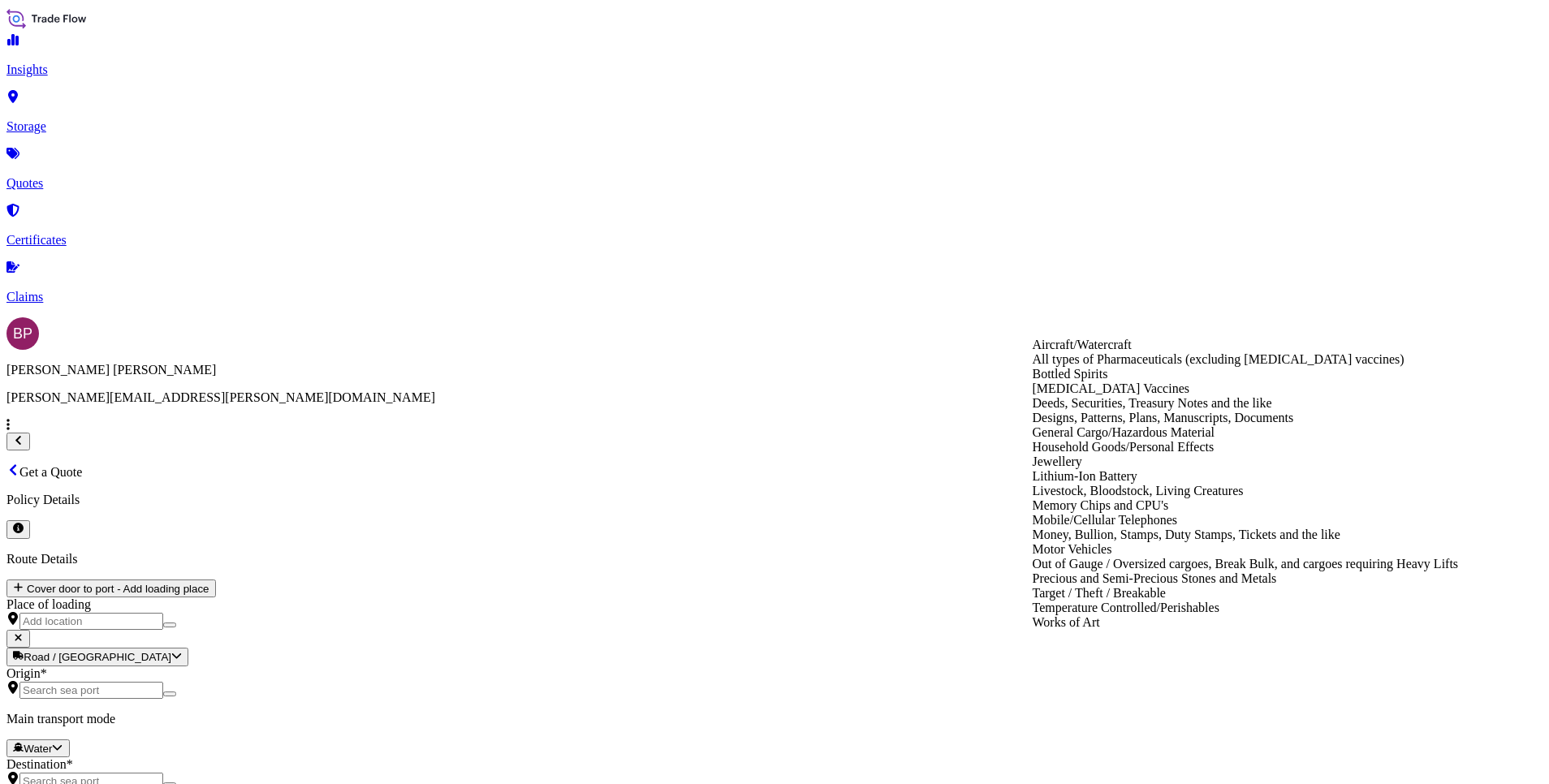
drag, startPoint x: 1189, startPoint y: 316, endPoint x: 1128, endPoint y: 344, distance: 67.1
click at [1118, 440] on div "General Cargo/Hazardous Material" at bounding box center [1246, 433] width 427 height 14
type input "General Cargo/Hazardous Material"
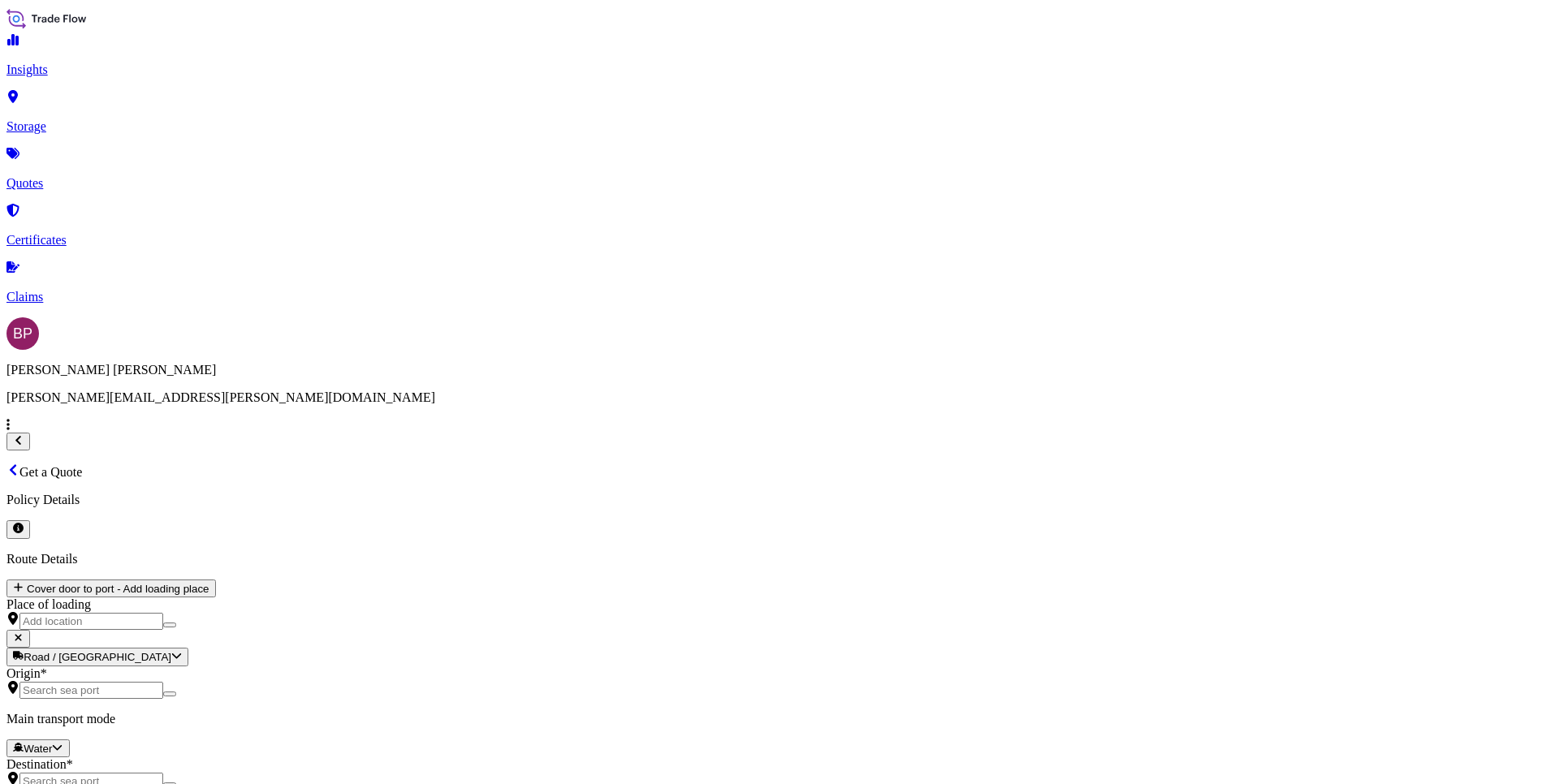
click at [631, 392] on div "MEAI" at bounding box center [650, 385] width 175 height 14
type input "MEAI"
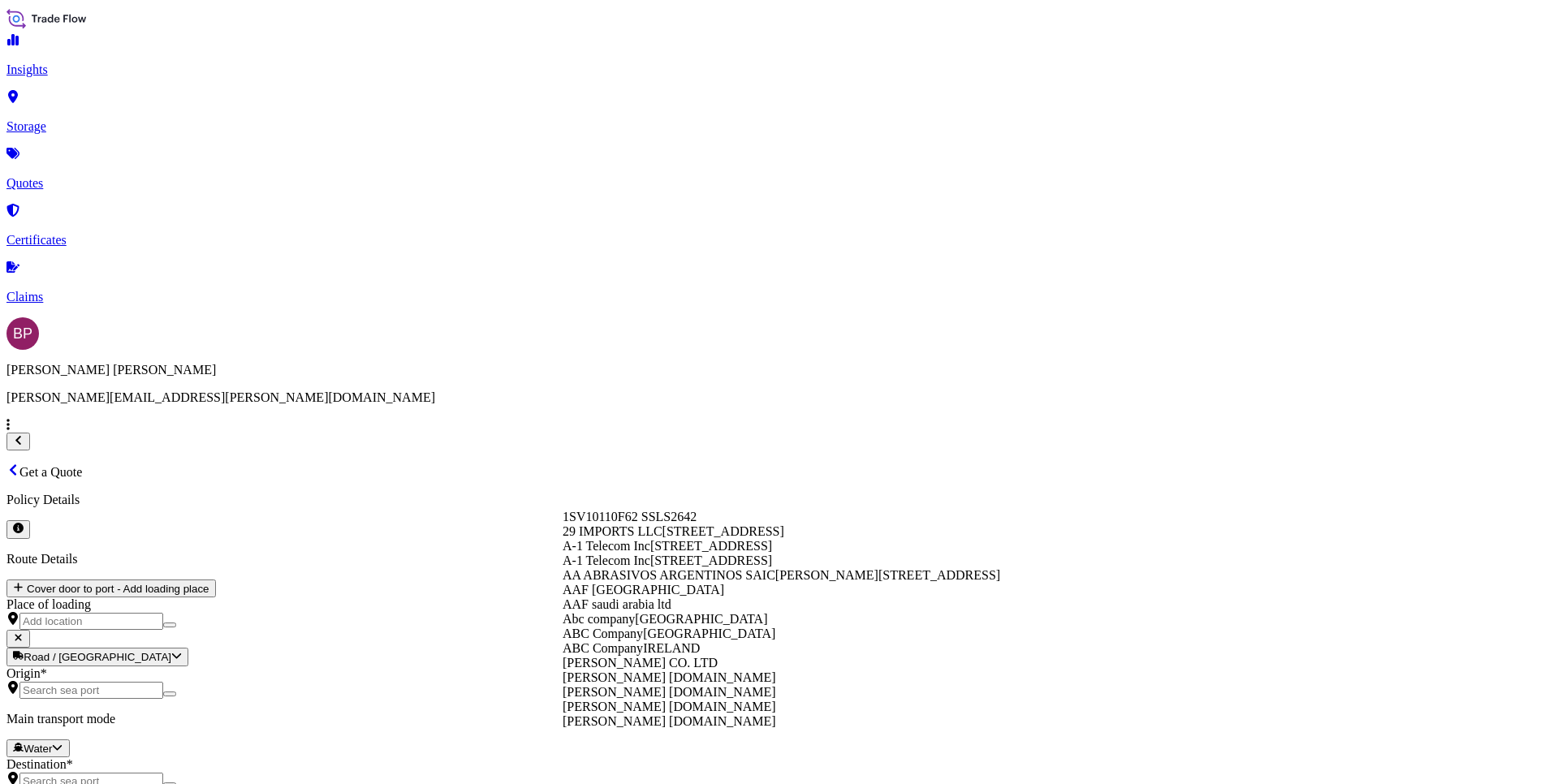
paste input "TRANSFORMERS AND BUSWAY SOLUTIONS CO. LLC"
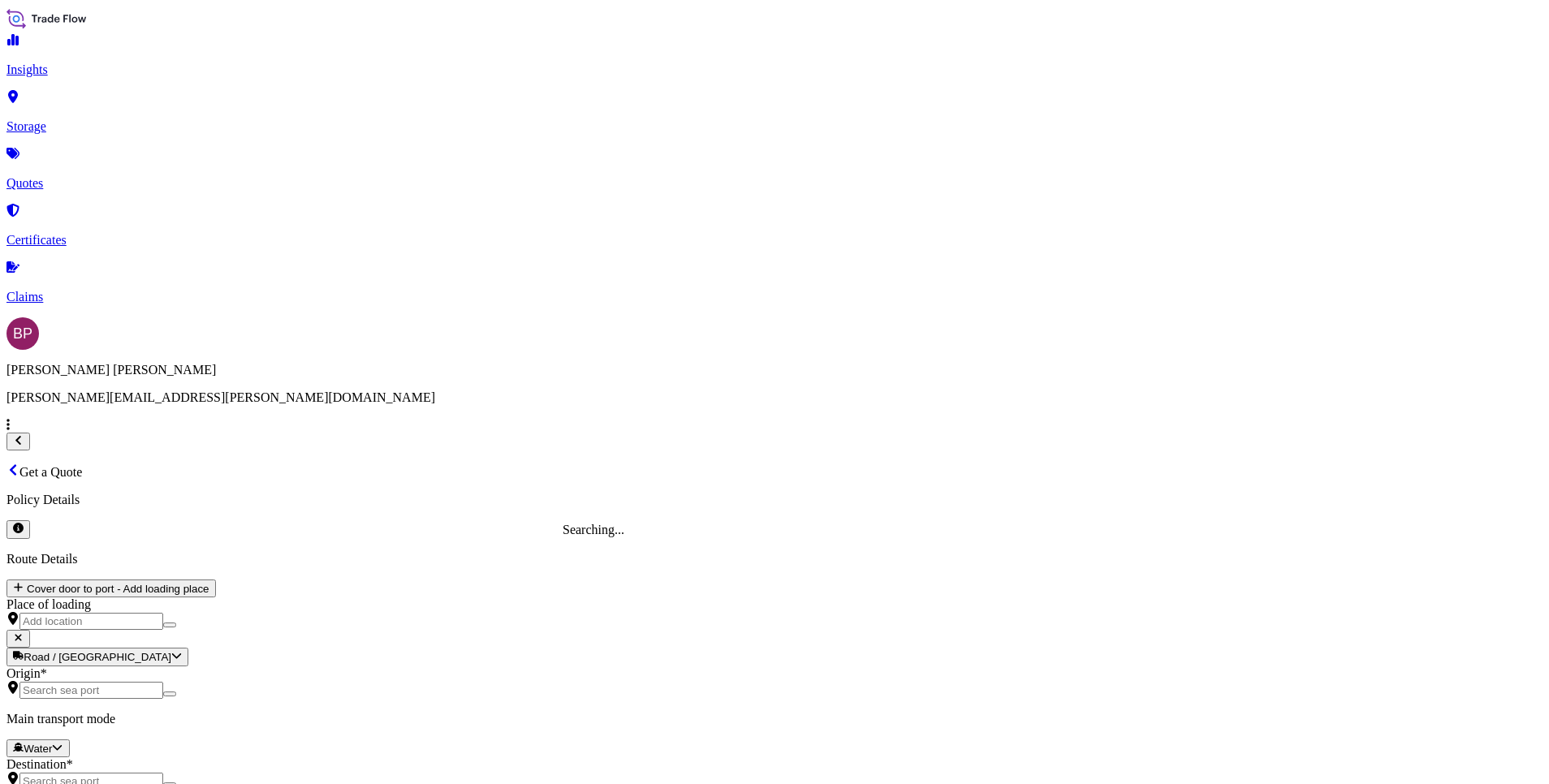
type input "TRANSFORMERS AND BUSWAY SOLUTIONS CO. LLC"
click at [1067, 438] on div "€ EUR" at bounding box center [1073, 423] width 68 height 31
type input "€ EUR"
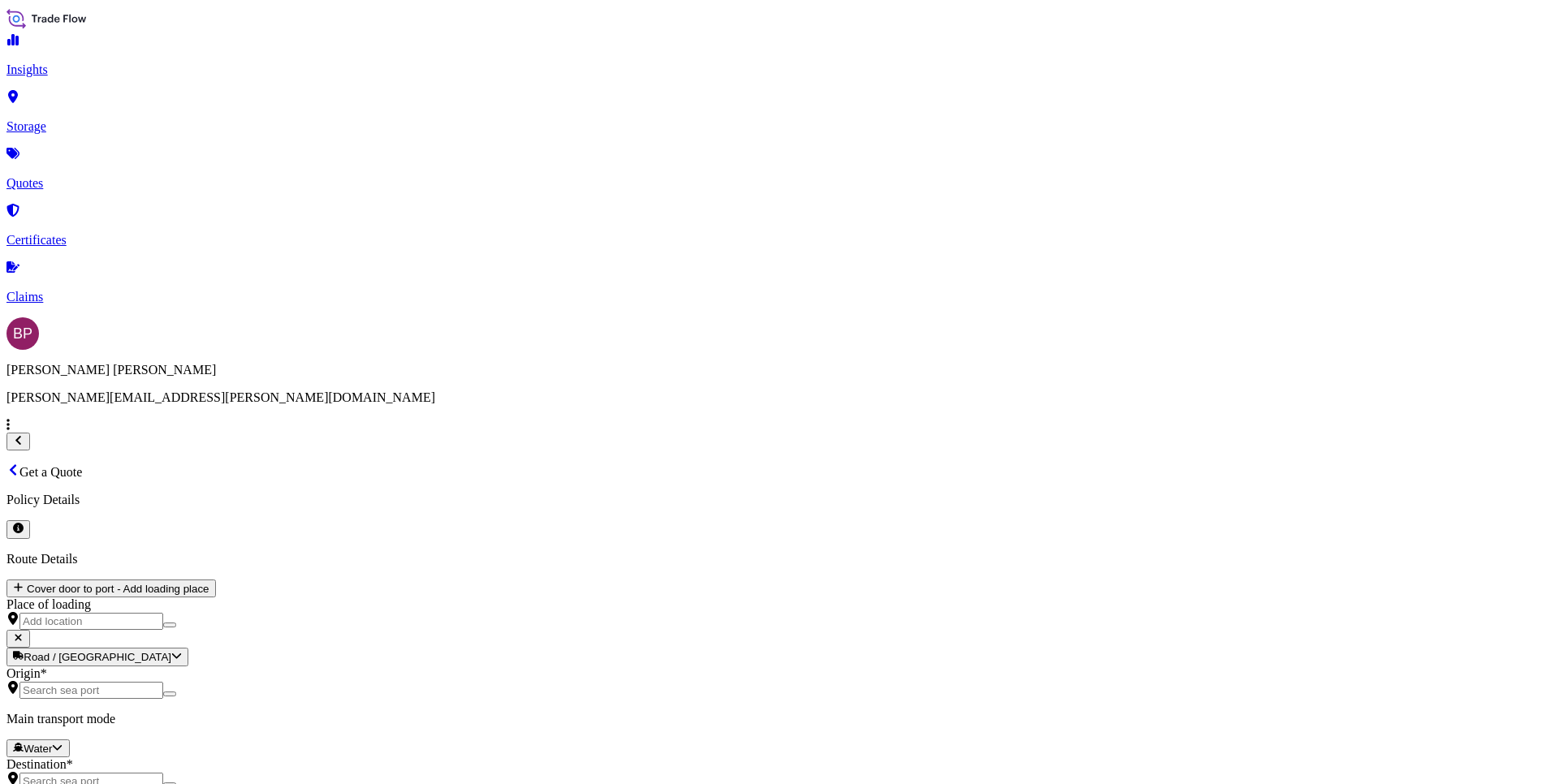
paste input "6750"
type input "6750"
drag, startPoint x: 653, startPoint y: 612, endPoint x: 680, endPoint y: 607, distance: 27.5
paste input "077- 59157523"
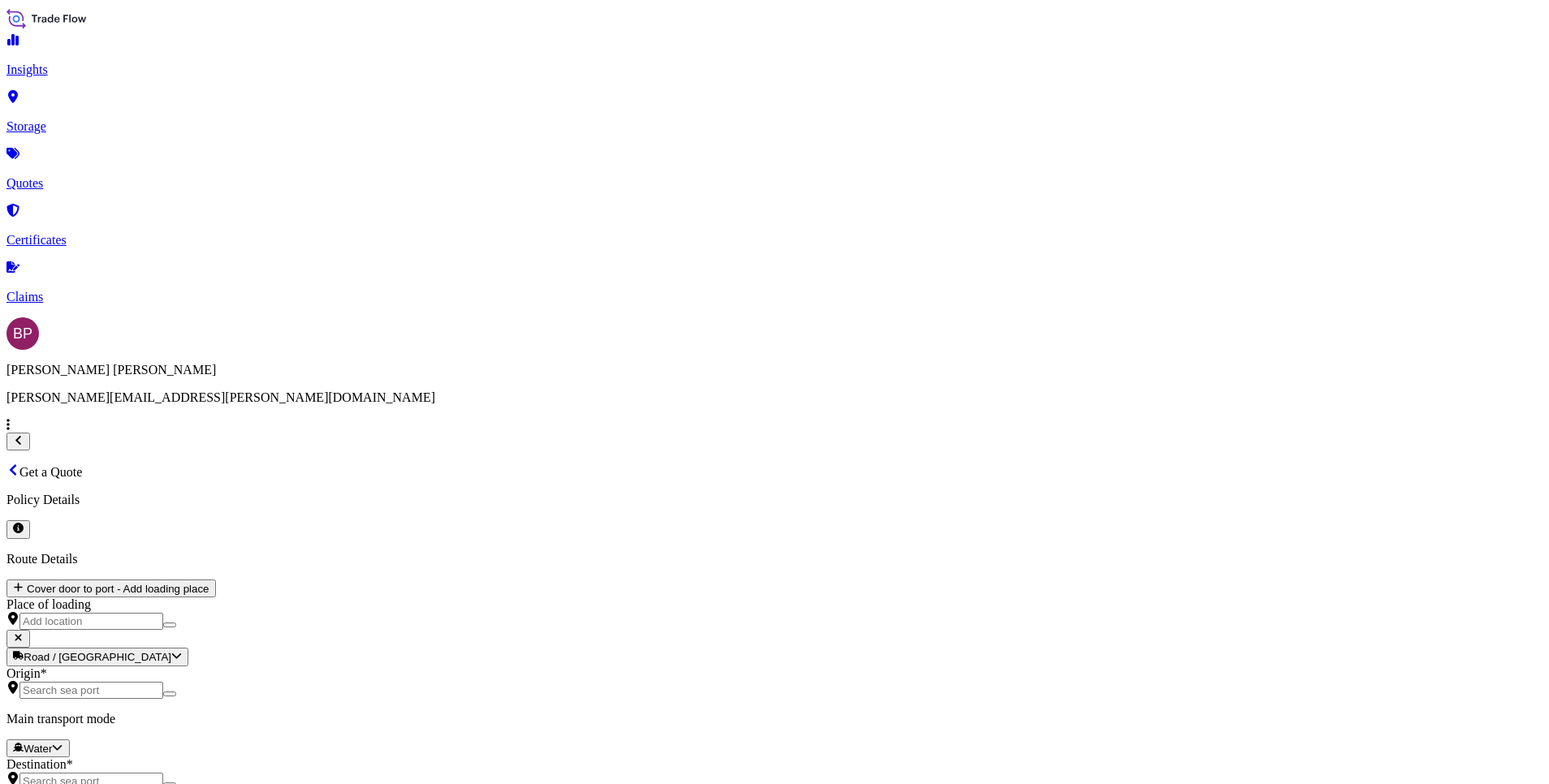
type input "077- 59157523"
paste textarea "PLASTIC PROFILES"
type textarea "PLASTIC PROFILES"
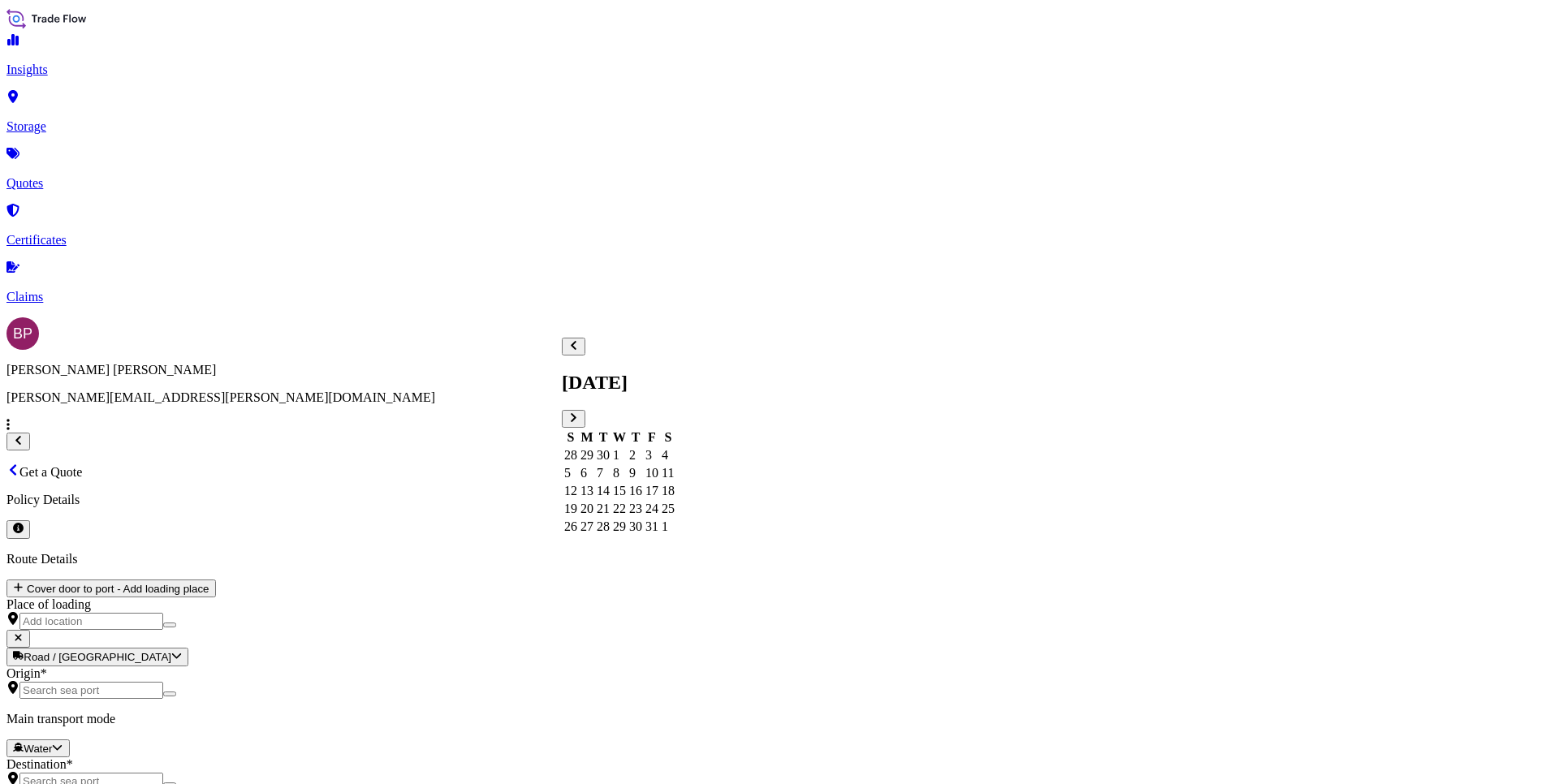
click at [675, 466] on div "11" at bounding box center [668, 473] width 13 height 14
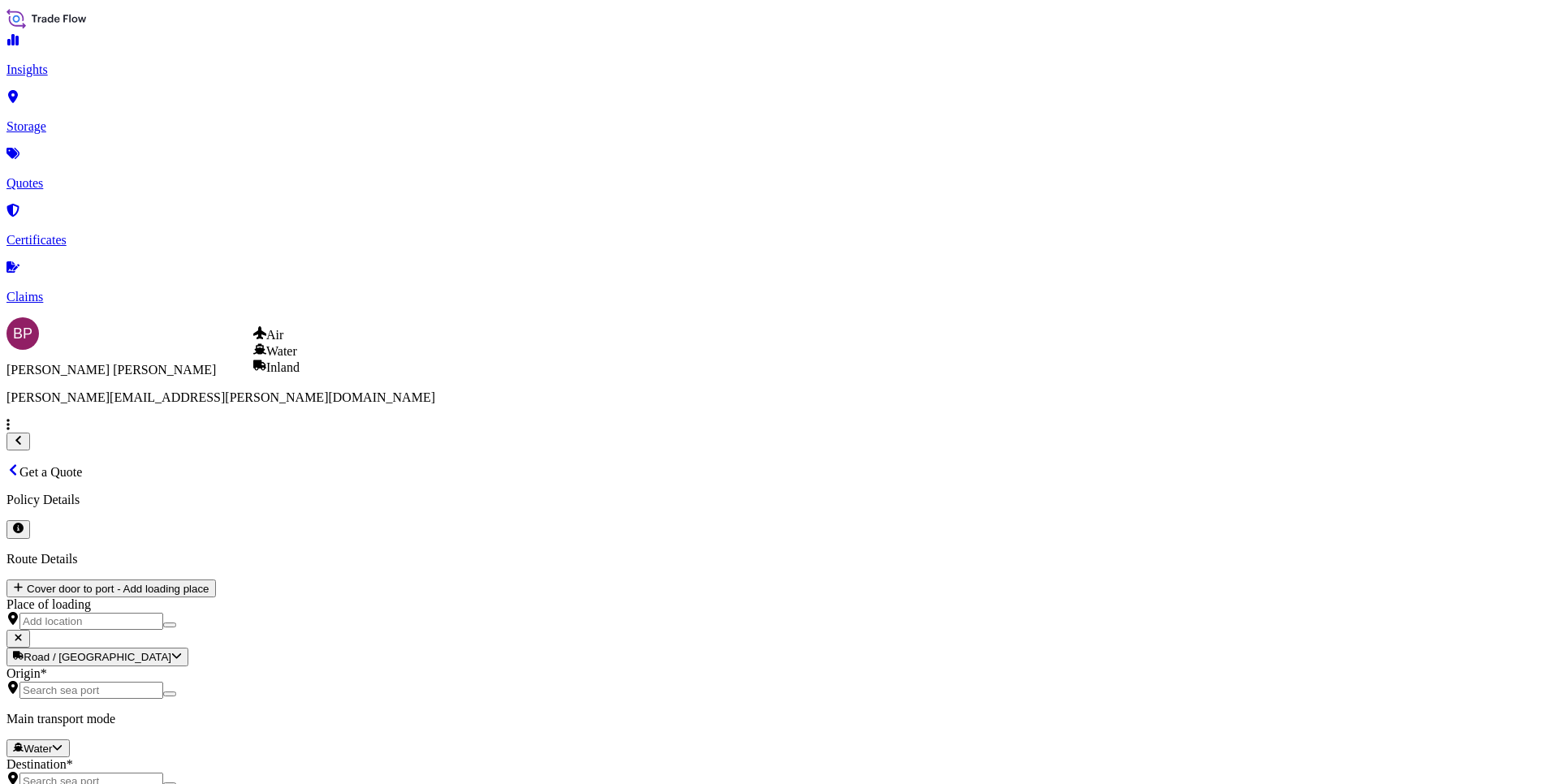
click at [300, 342] on div "Air" at bounding box center [277, 334] width 46 height 16
select select "Air"
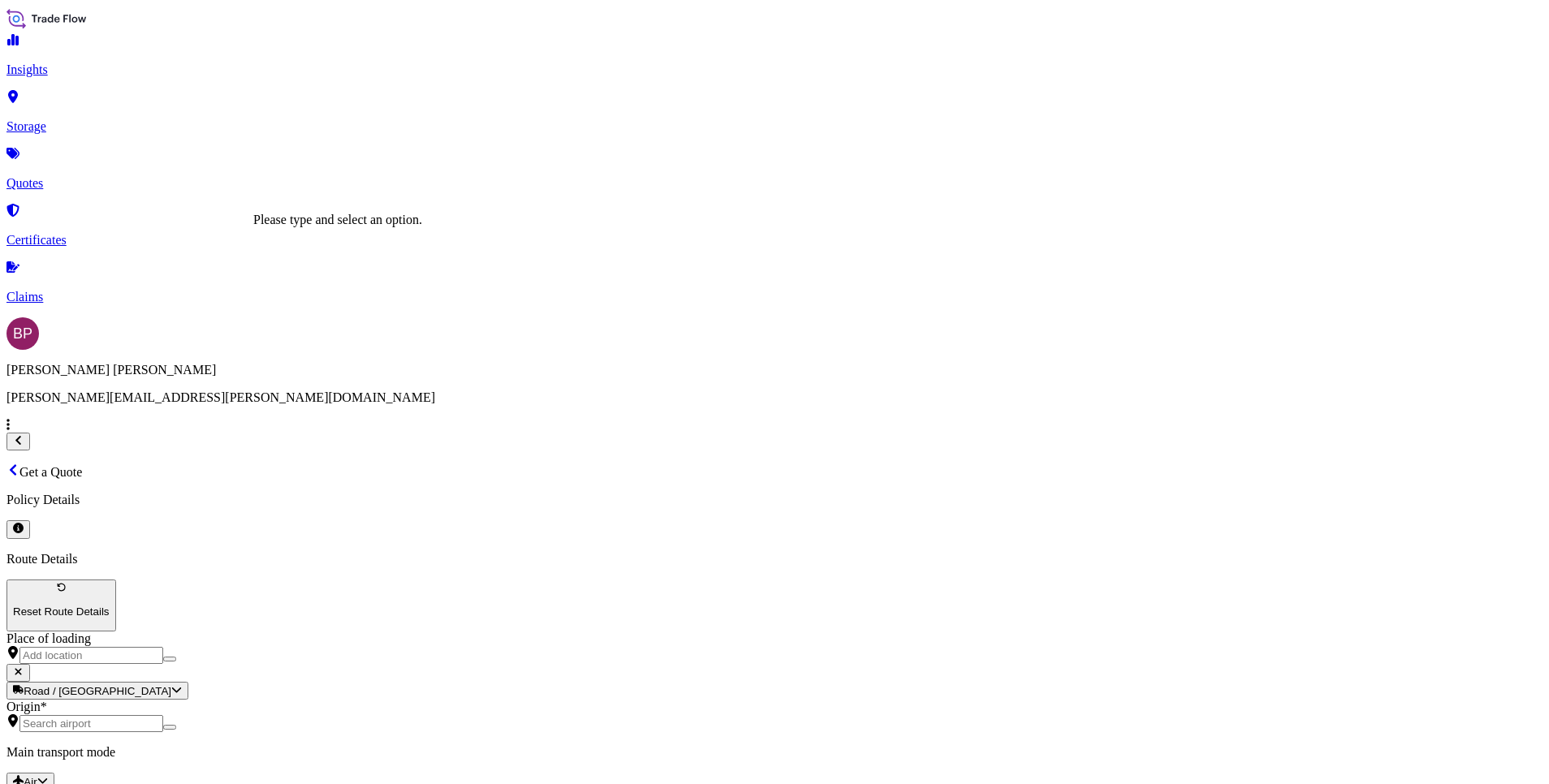
click at [163, 647] on input "Place of loading" at bounding box center [91, 655] width 144 height 17
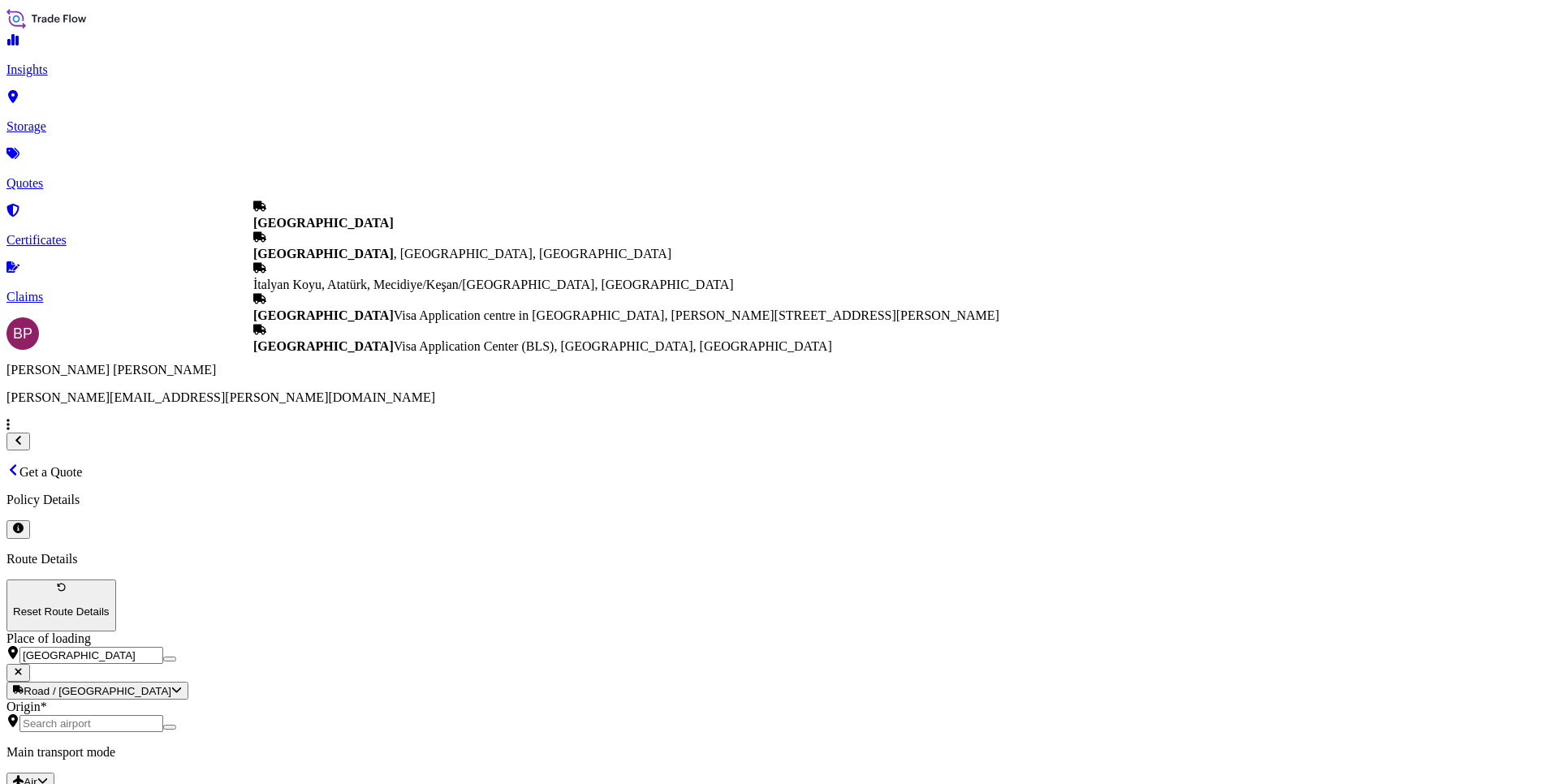
click at [362, 230] on div "[GEOGRAPHIC_DATA]" at bounding box center [626, 215] width 746 height 31
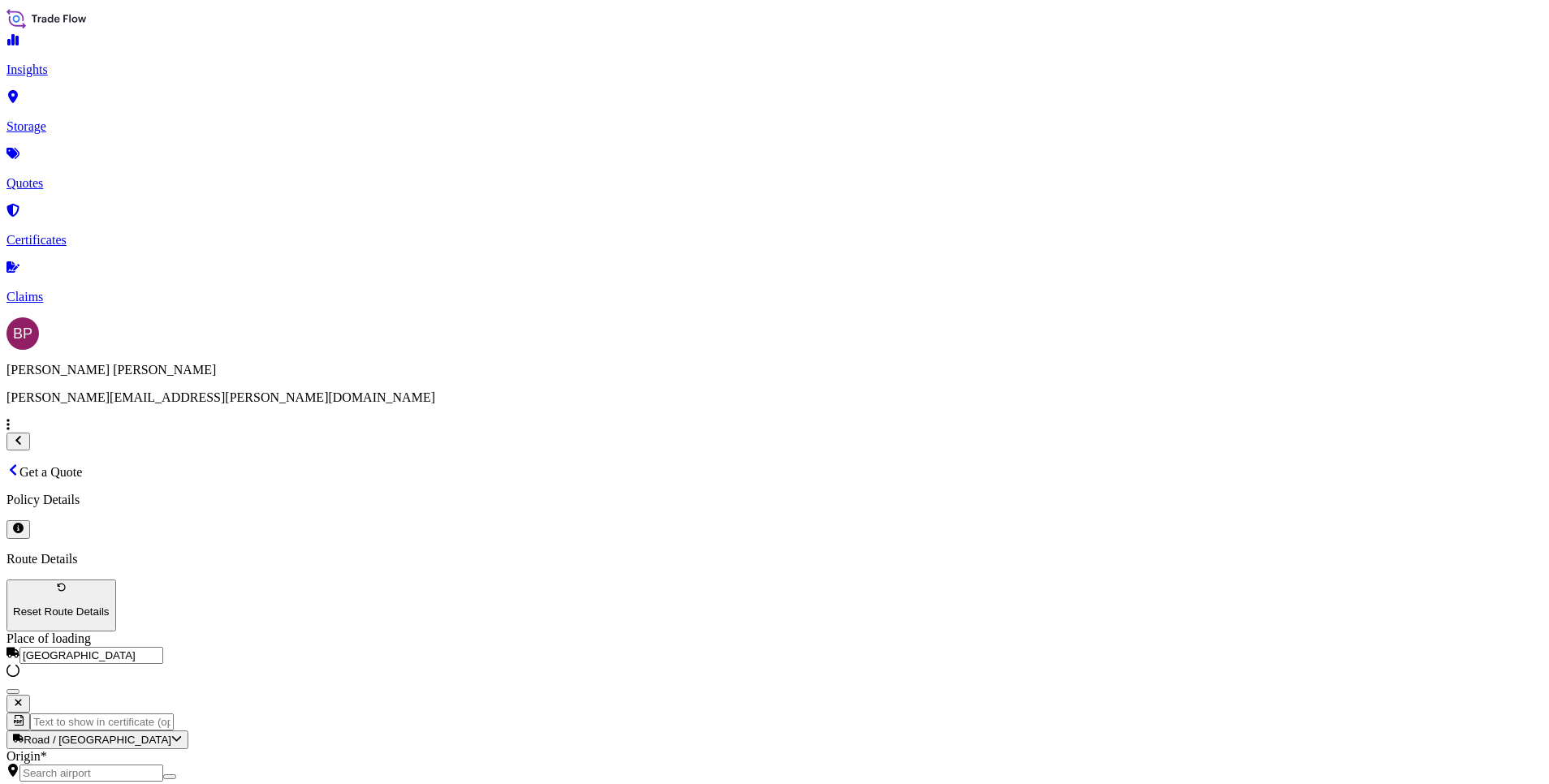
type input "[GEOGRAPHIC_DATA]"
click at [163, 764] on input "Origin *" at bounding box center [91, 772] width 144 height 17
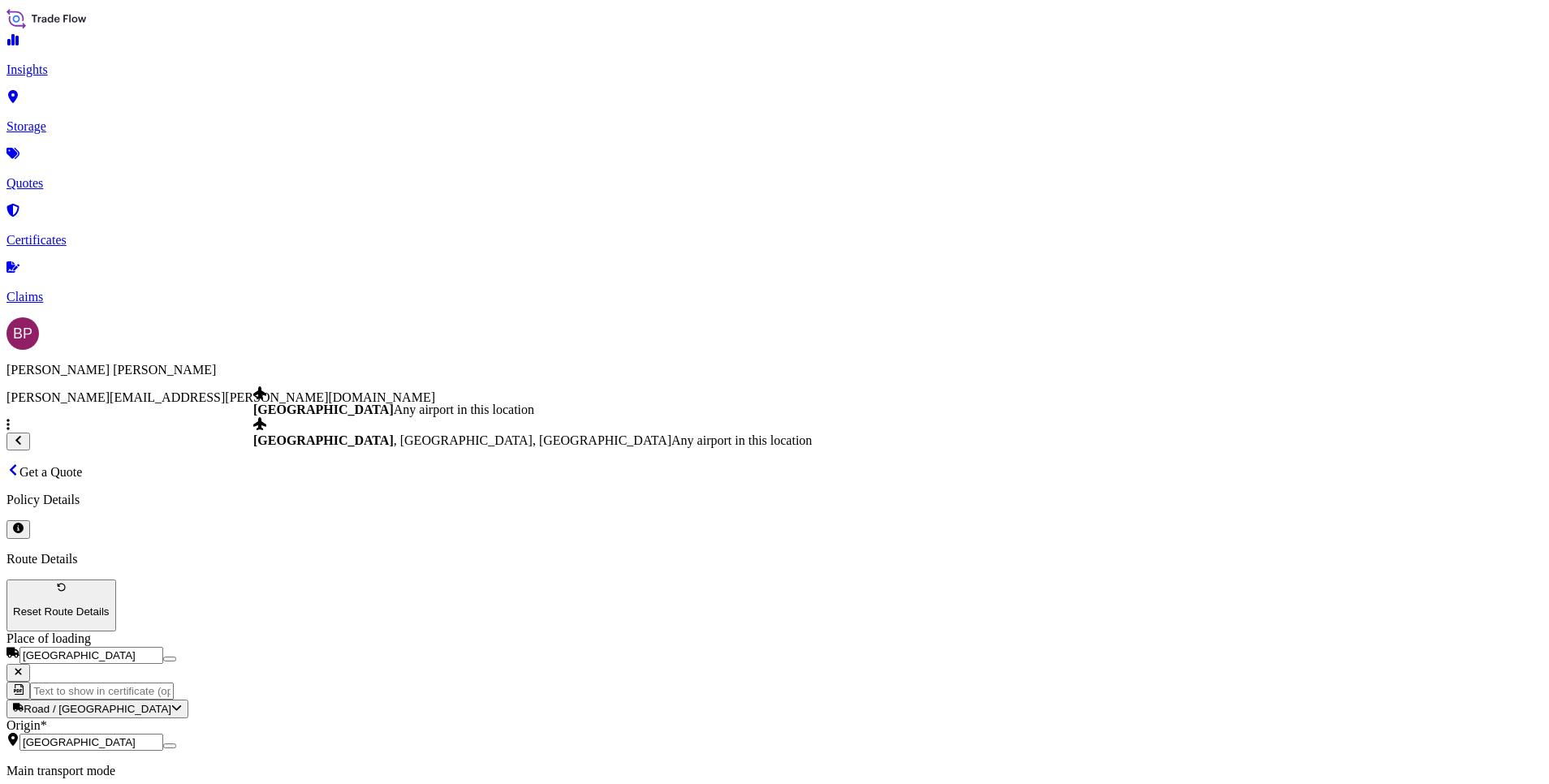
click at [384, 415] on div "[GEOGRAPHIC_DATA] Any airport in this location" at bounding box center [533, 409] width 559 height 14
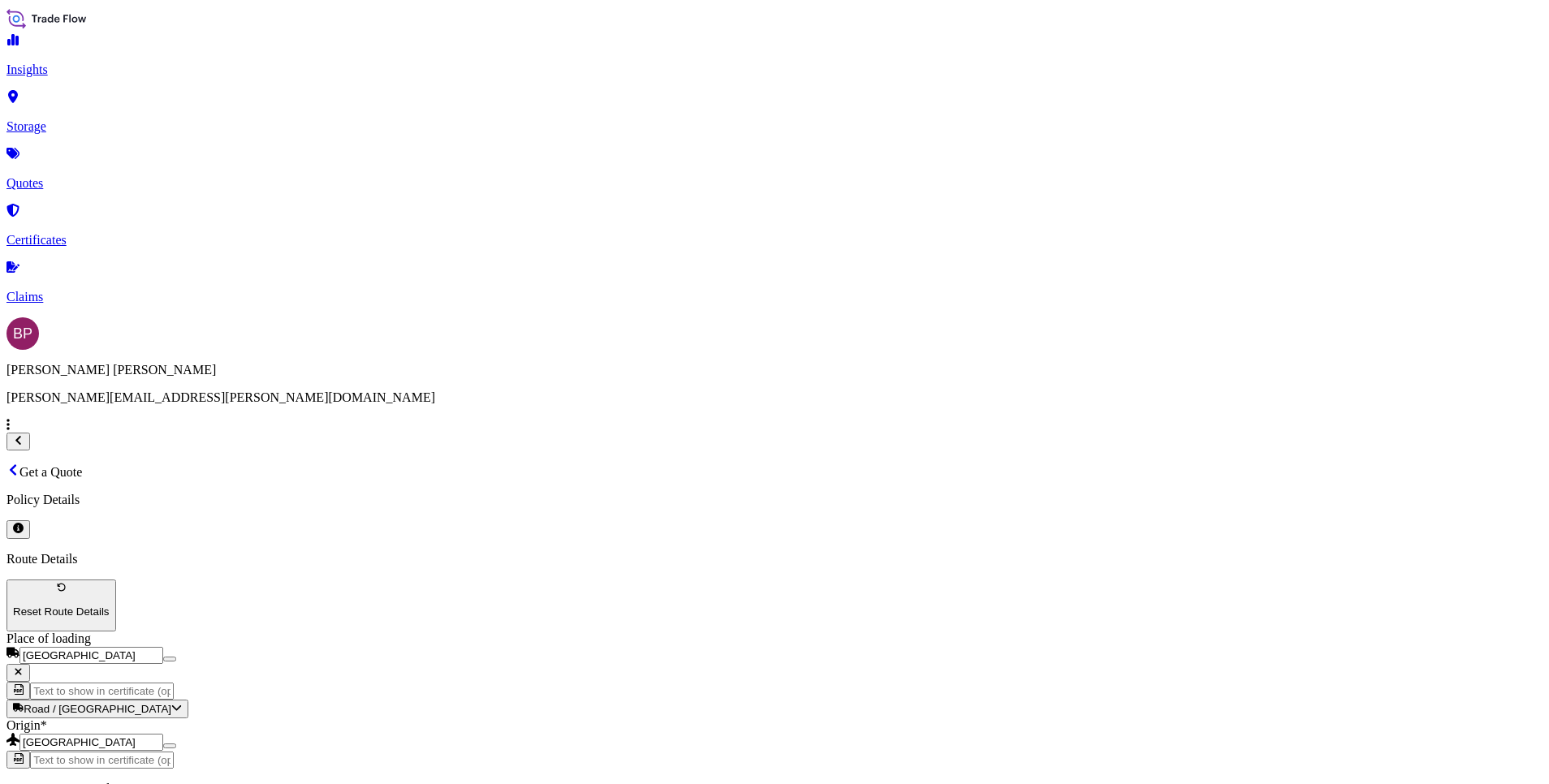
type input "[GEOGRAPHIC_DATA]"
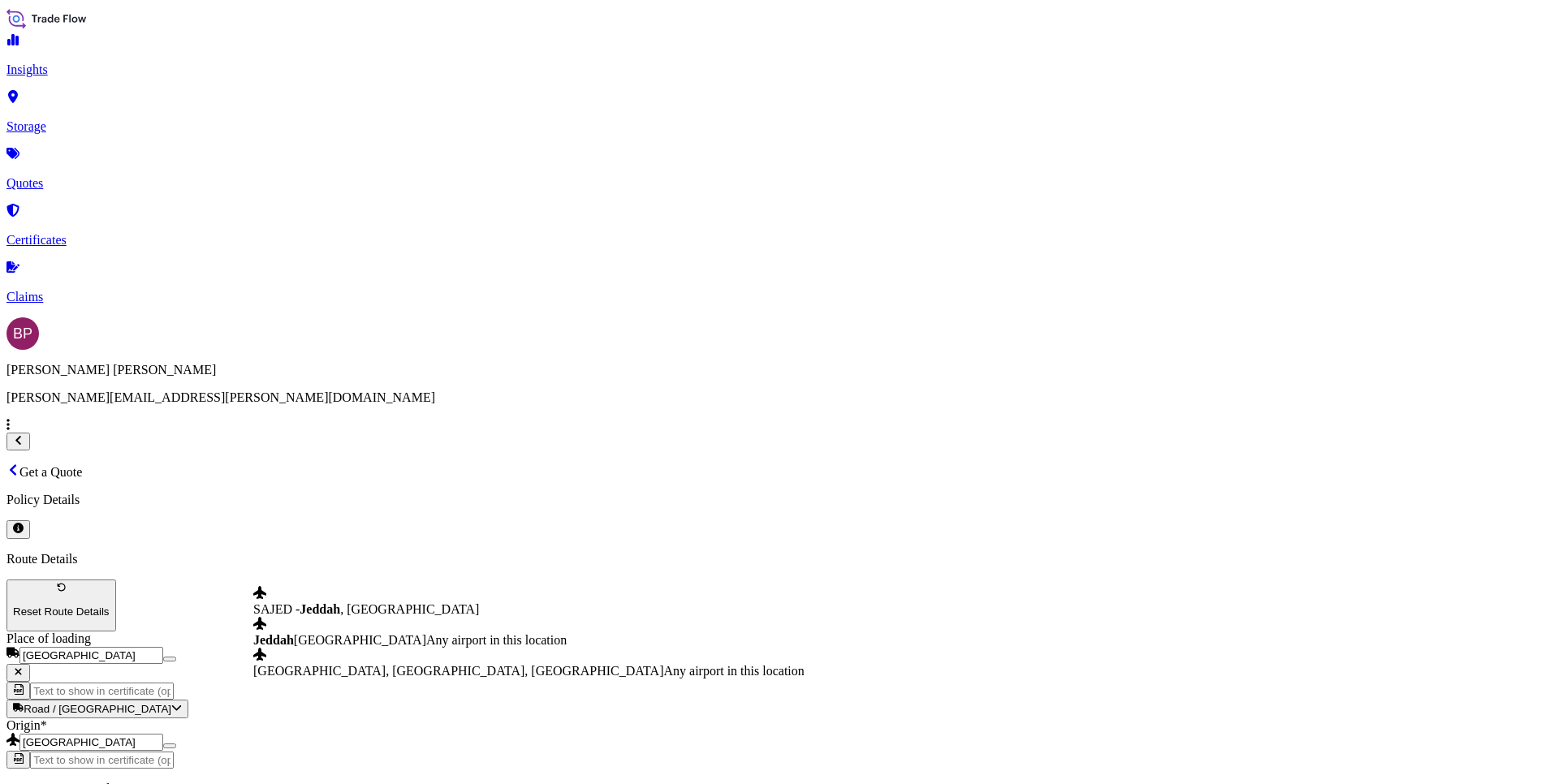
click at [369, 647] on span "Jeddah [GEOGRAPHIC_DATA]" at bounding box center [340, 640] width 173 height 13
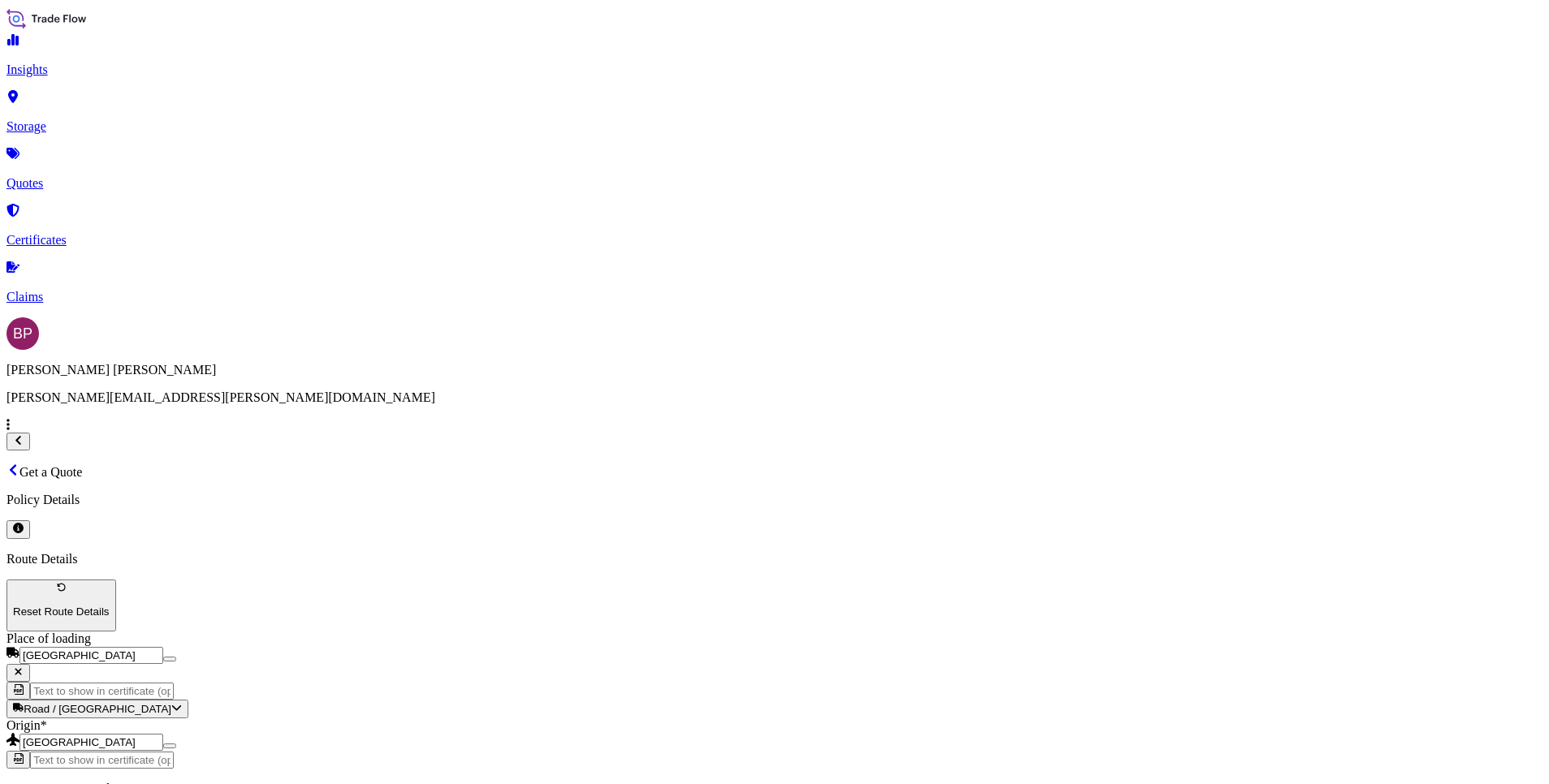
type input "Jeddah [GEOGRAPHIC_DATA]"
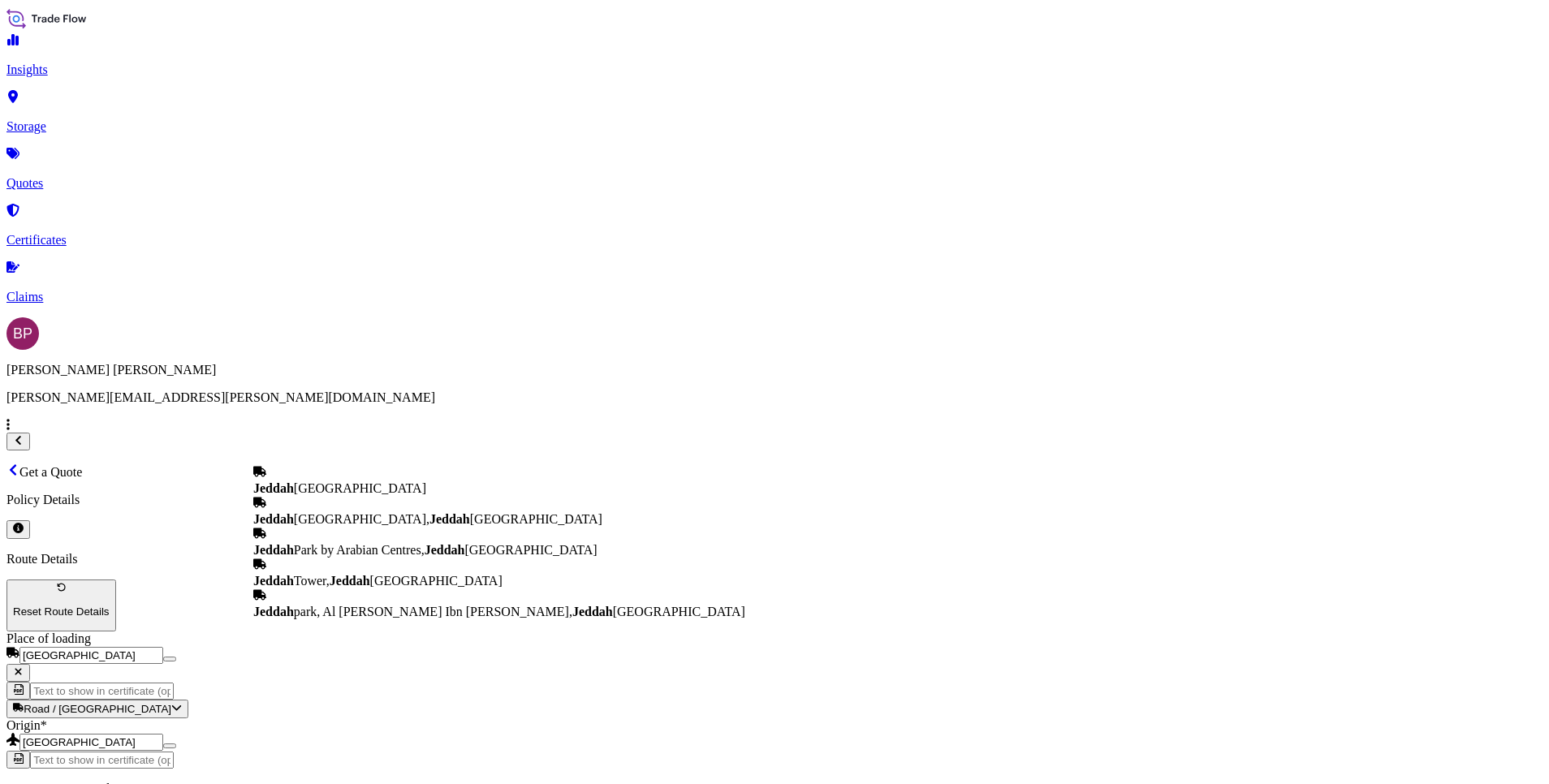
click at [409, 482] on span "Jeddah [GEOGRAPHIC_DATA]" at bounding box center [340, 488] width 173 height 13
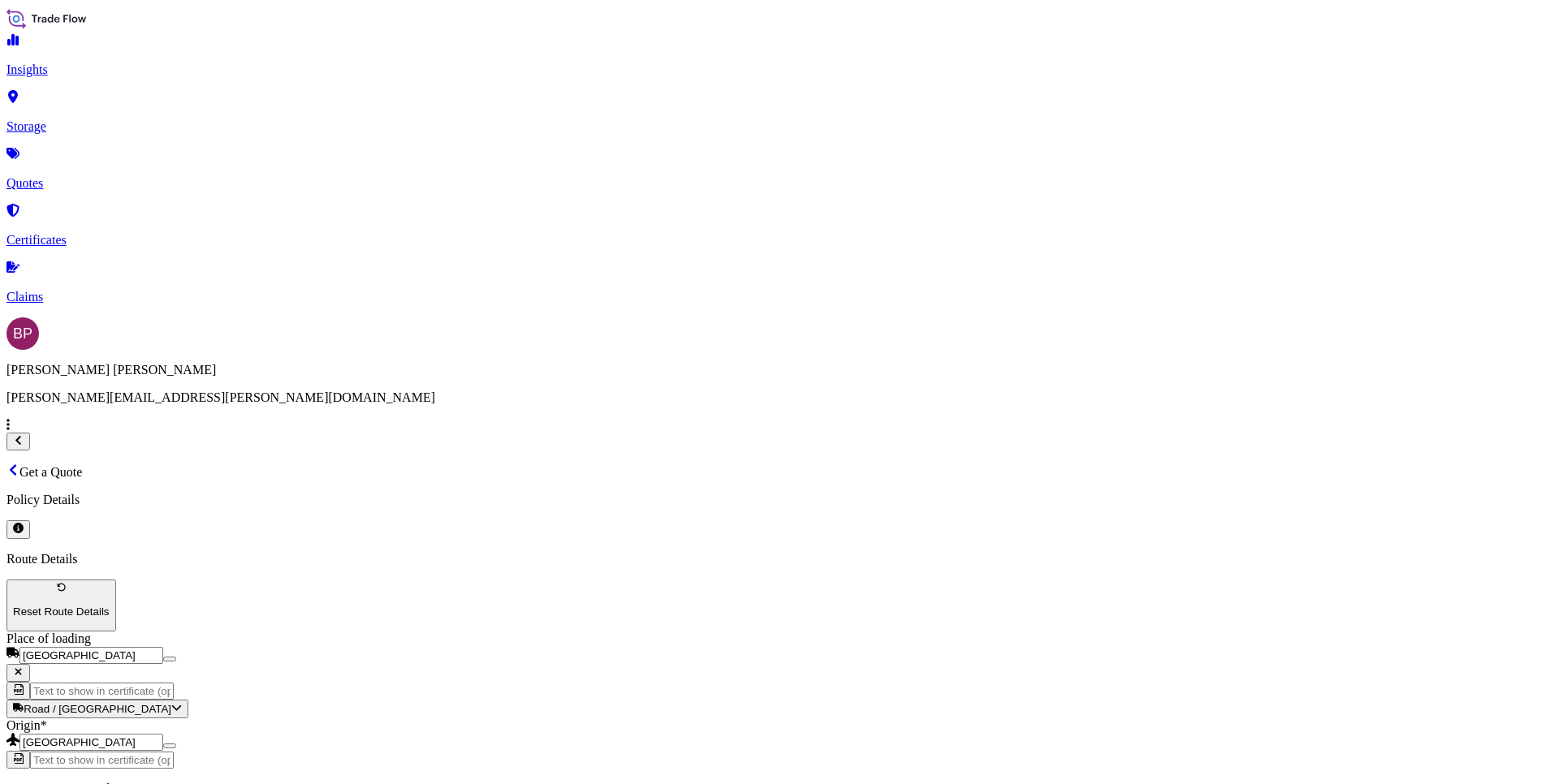
type input "Jeddah [GEOGRAPHIC_DATA]"
click at [374, 710] on span "Jeddah [GEOGRAPHIC_DATA]" at bounding box center [345, 714] width 185 height 13
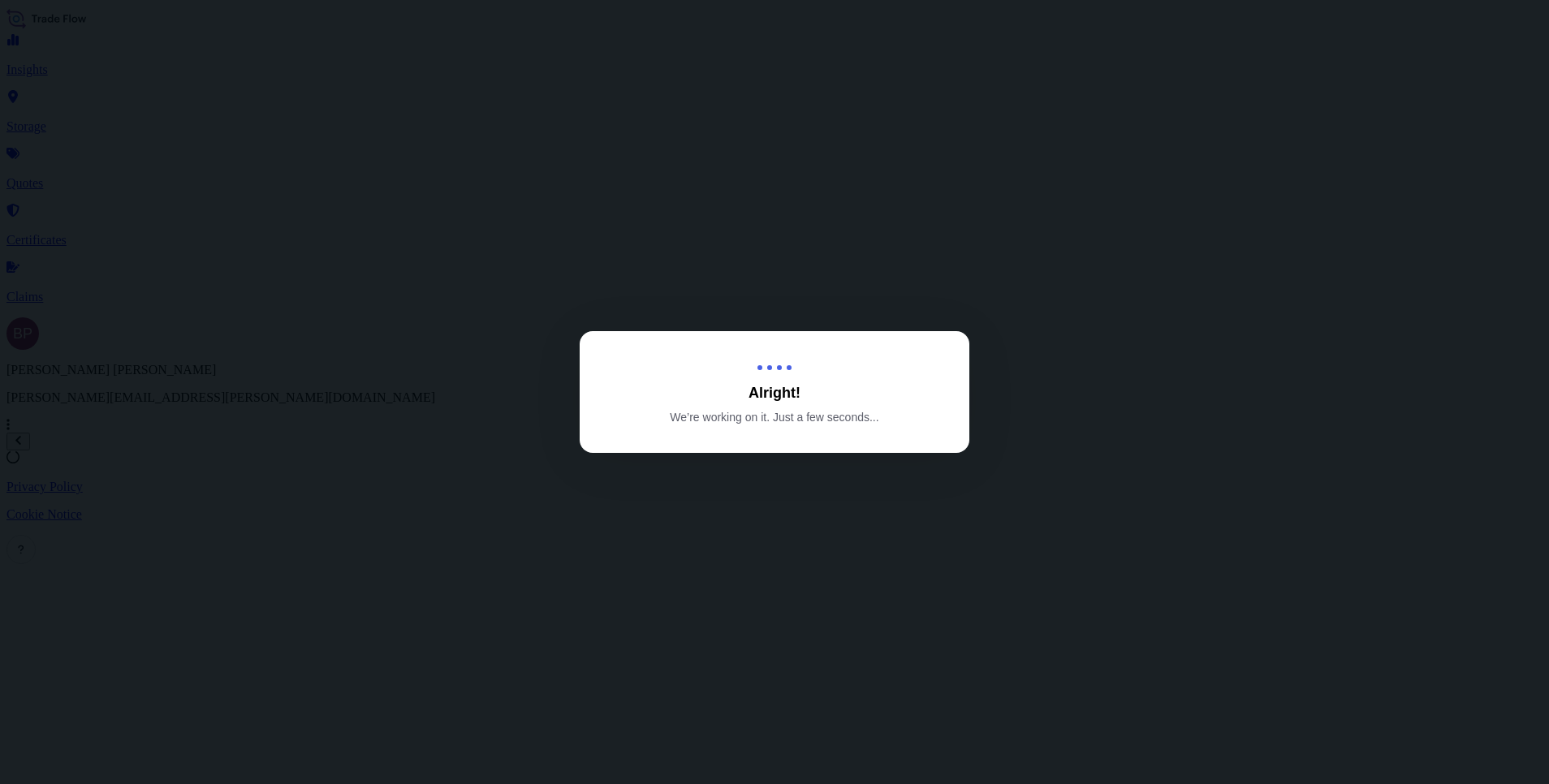
select select "Road / [GEOGRAPHIC_DATA]"
select select "Air"
select select "Road / [GEOGRAPHIC_DATA]"
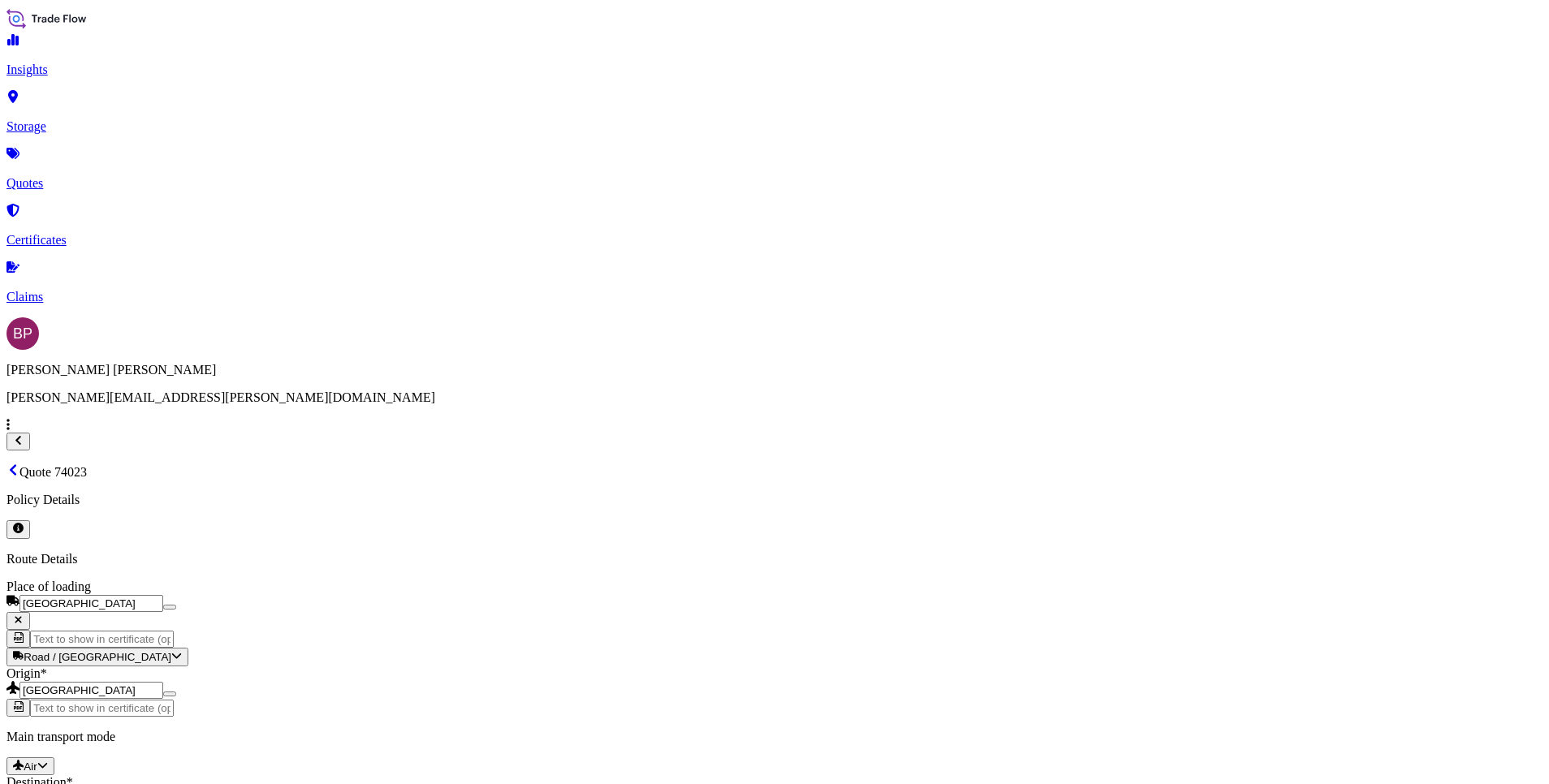
scroll to position [2489, 0]
